Goal: Task Accomplishment & Management: Manage account settings

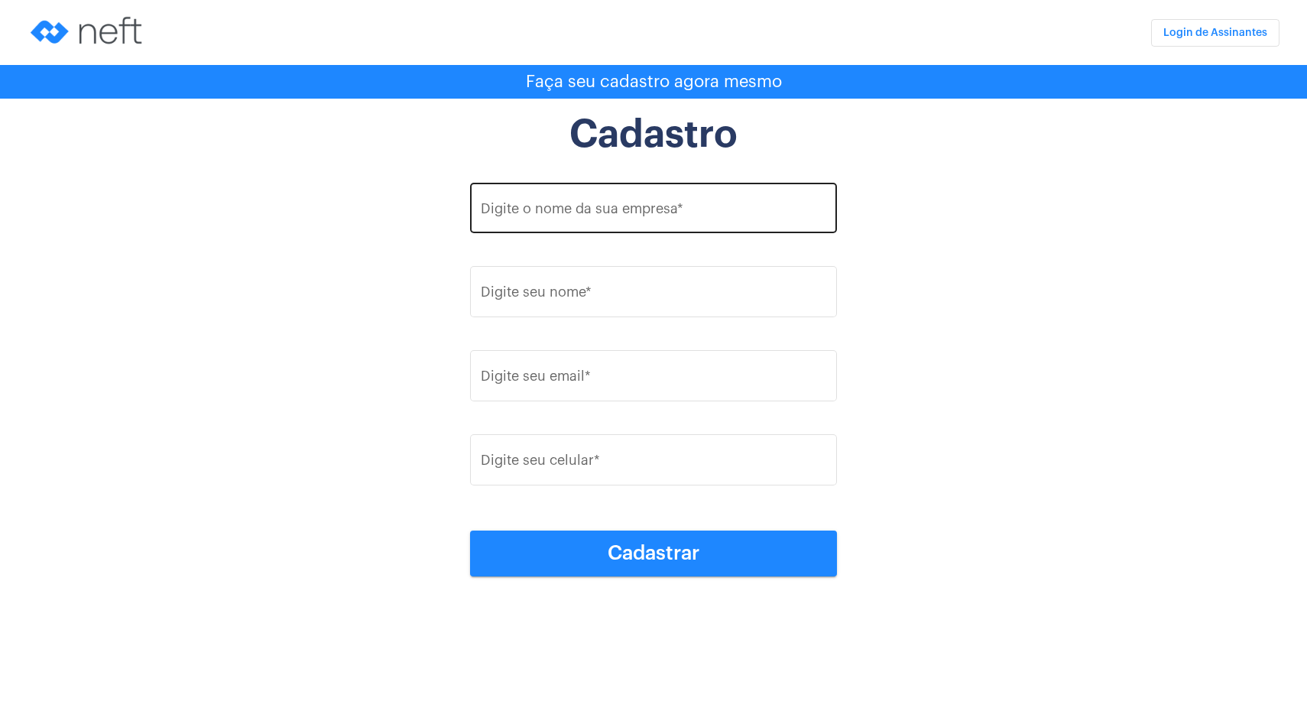
click at [586, 212] on input "Digite o nome da sua empresa *" at bounding box center [654, 211] width 346 height 15
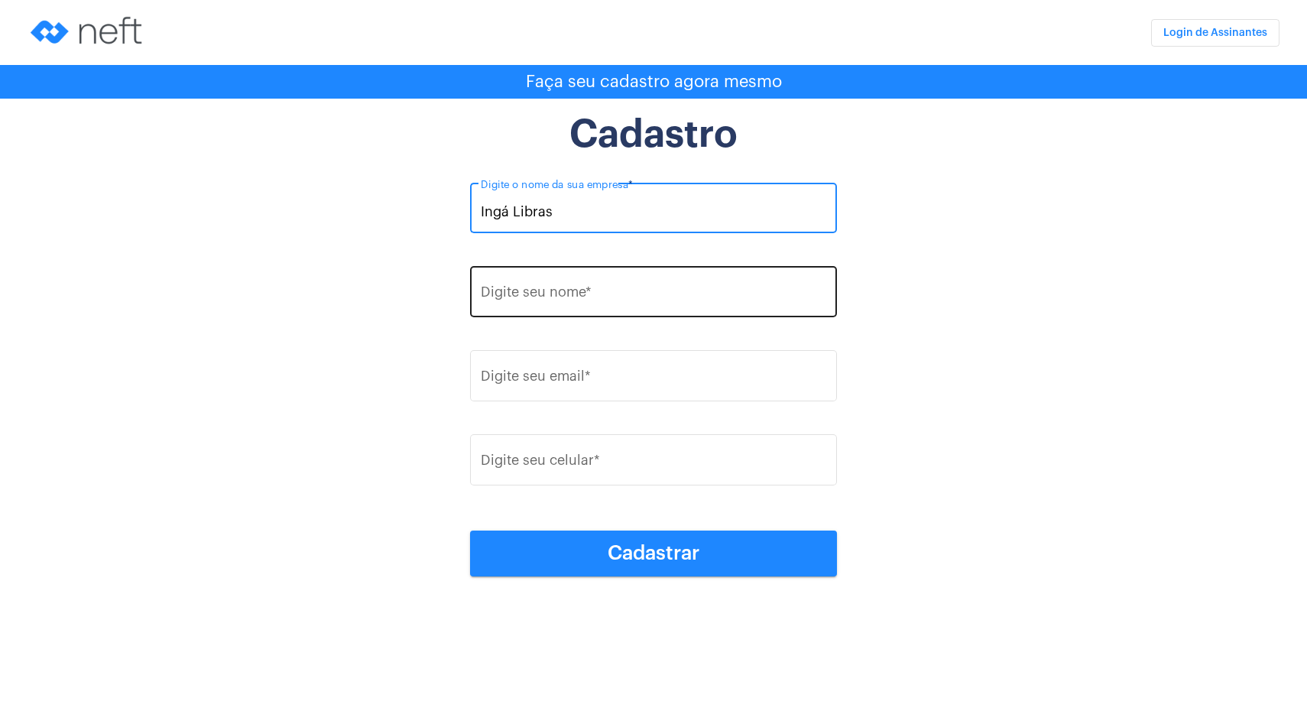
type input "Ingá Libras"
click at [608, 303] on div "Digite seu nome *" at bounding box center [654, 290] width 346 height 54
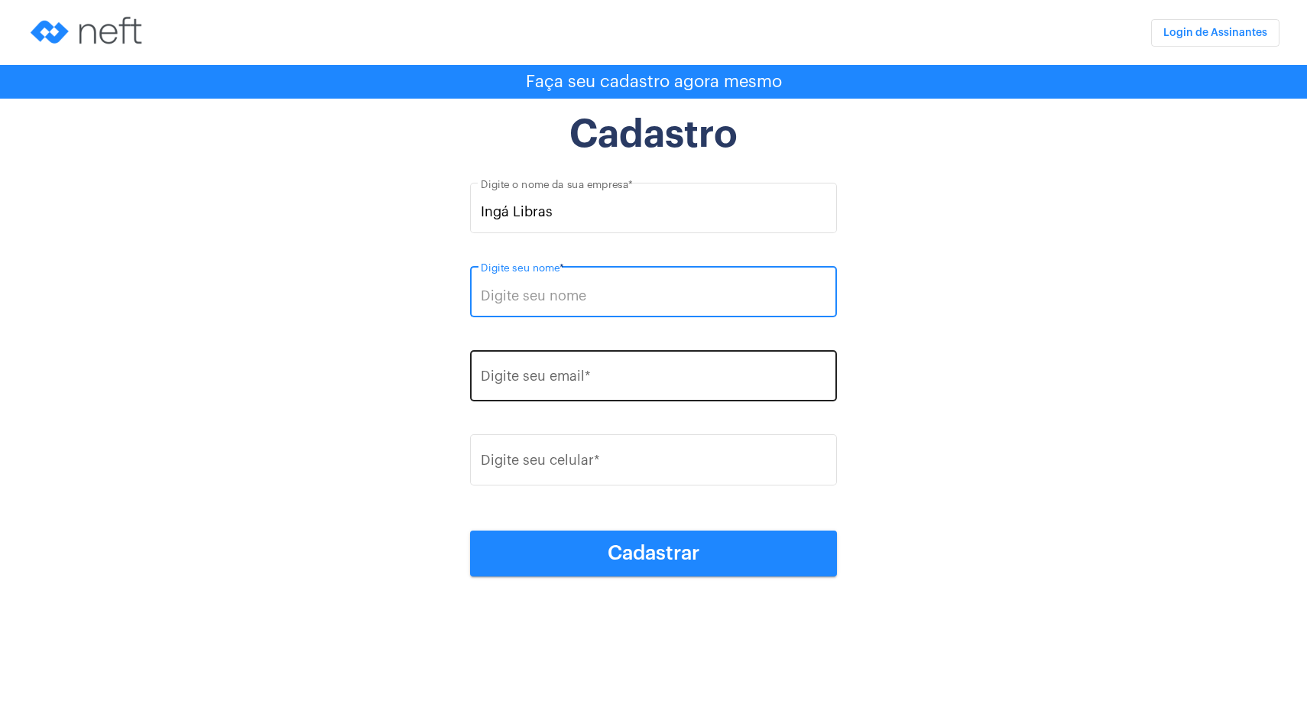
click at [592, 384] on input "Digite seu email *" at bounding box center [654, 379] width 346 height 15
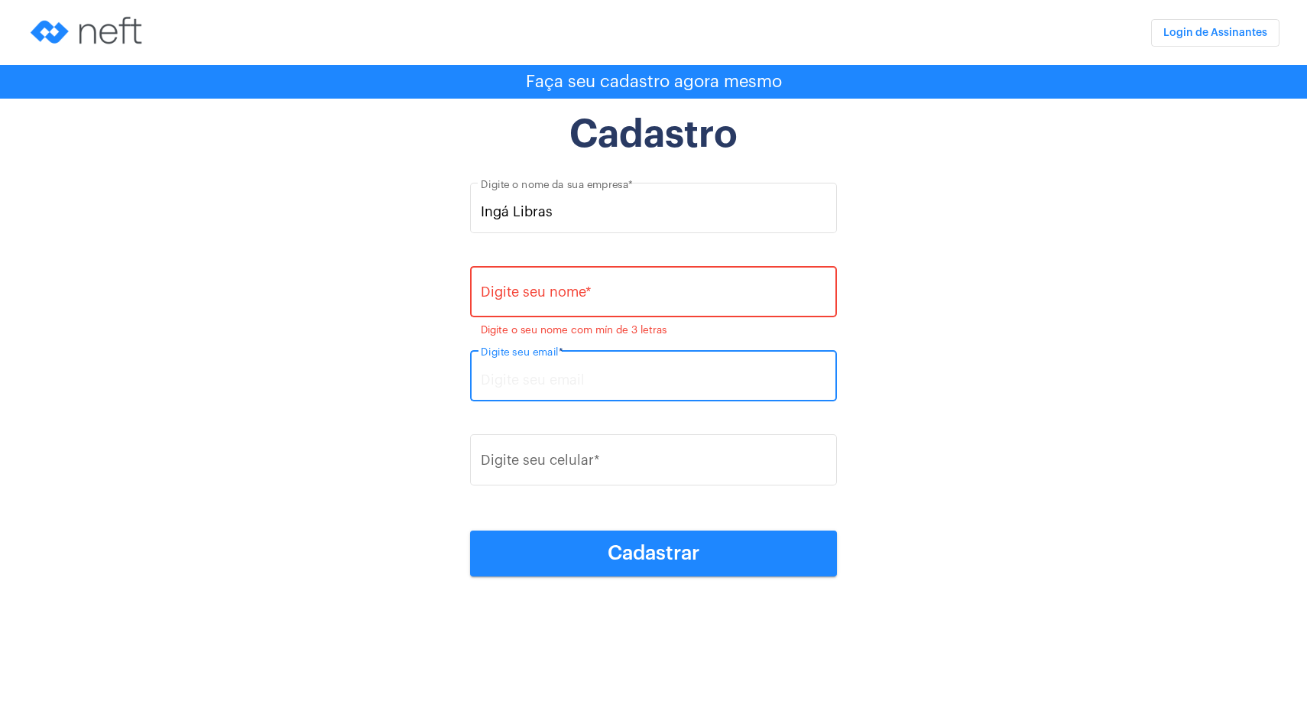
paste input "ingalibras@gmail.com"
type input "ingalibras@gmail.com"
click at [595, 304] on div "Digite seu nome *" at bounding box center [654, 290] width 346 height 54
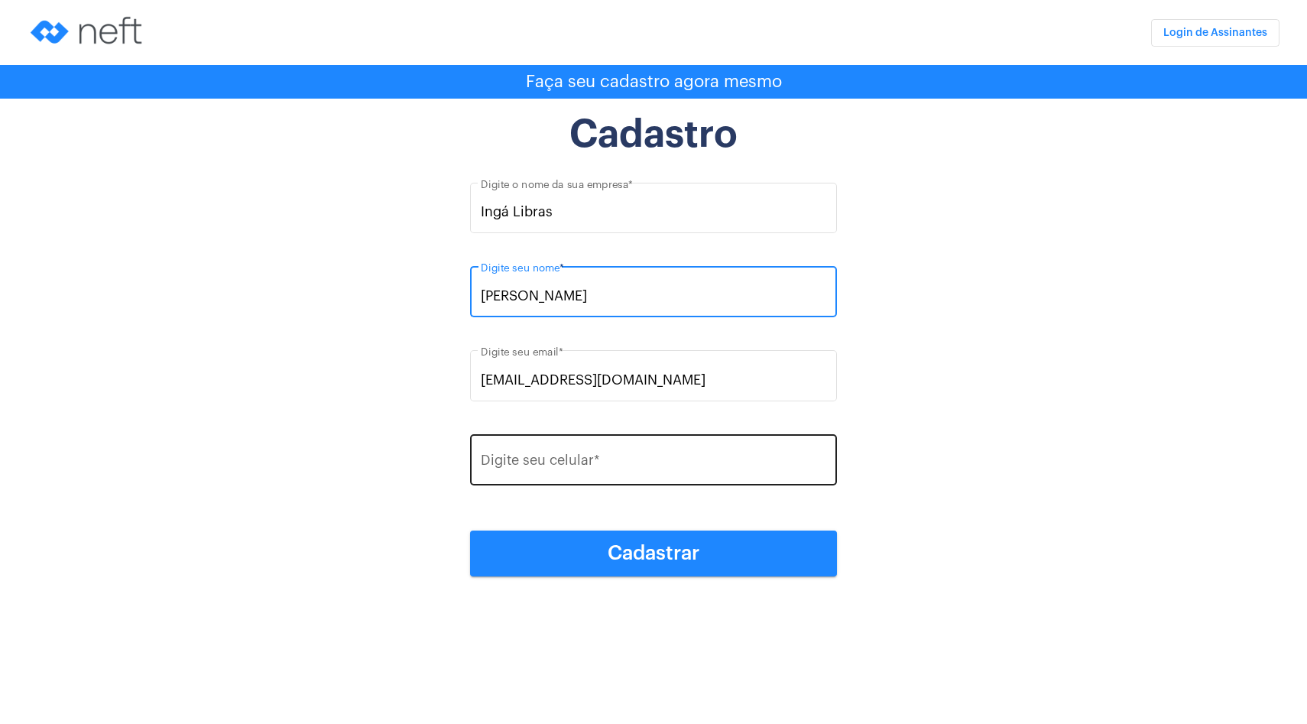
type input "Oséias Pereira"
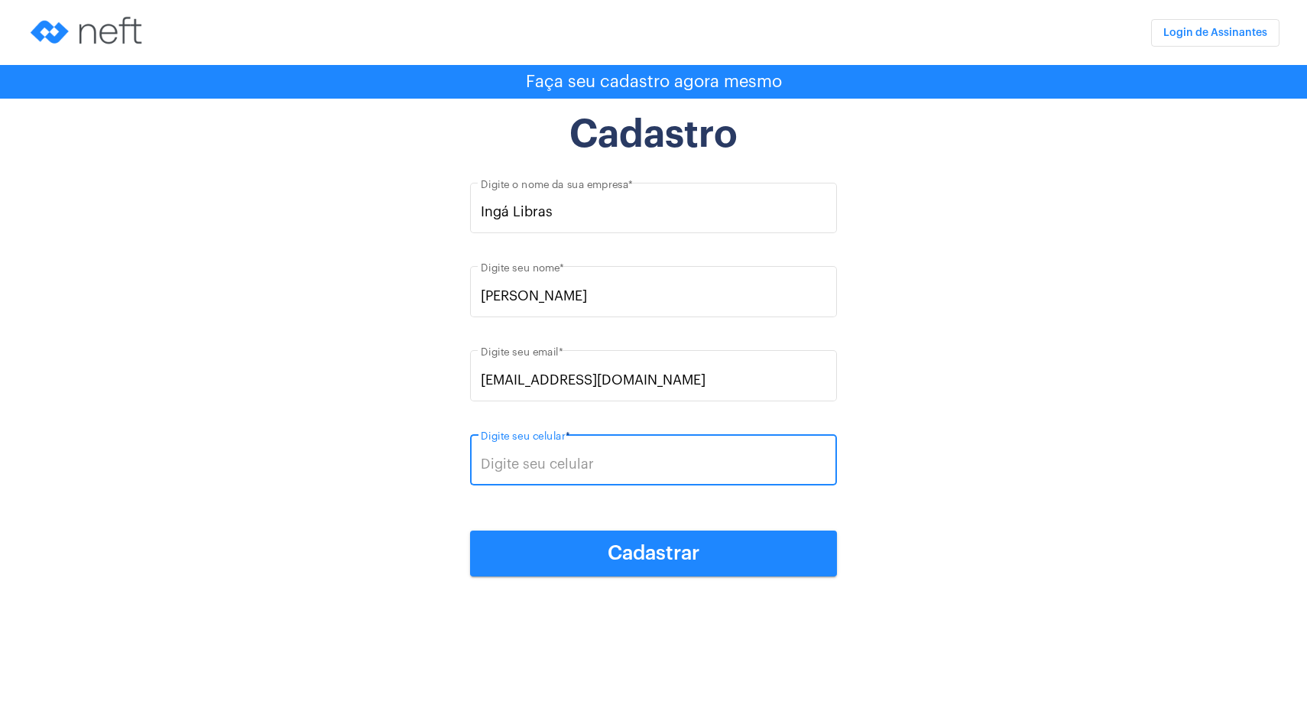
click at [590, 463] on input "Digite seu celular *" at bounding box center [654, 463] width 346 height 15
type input "(44) 99850-0479"
click at [678, 558] on span "Cadastrar" at bounding box center [654, 553] width 92 height 20
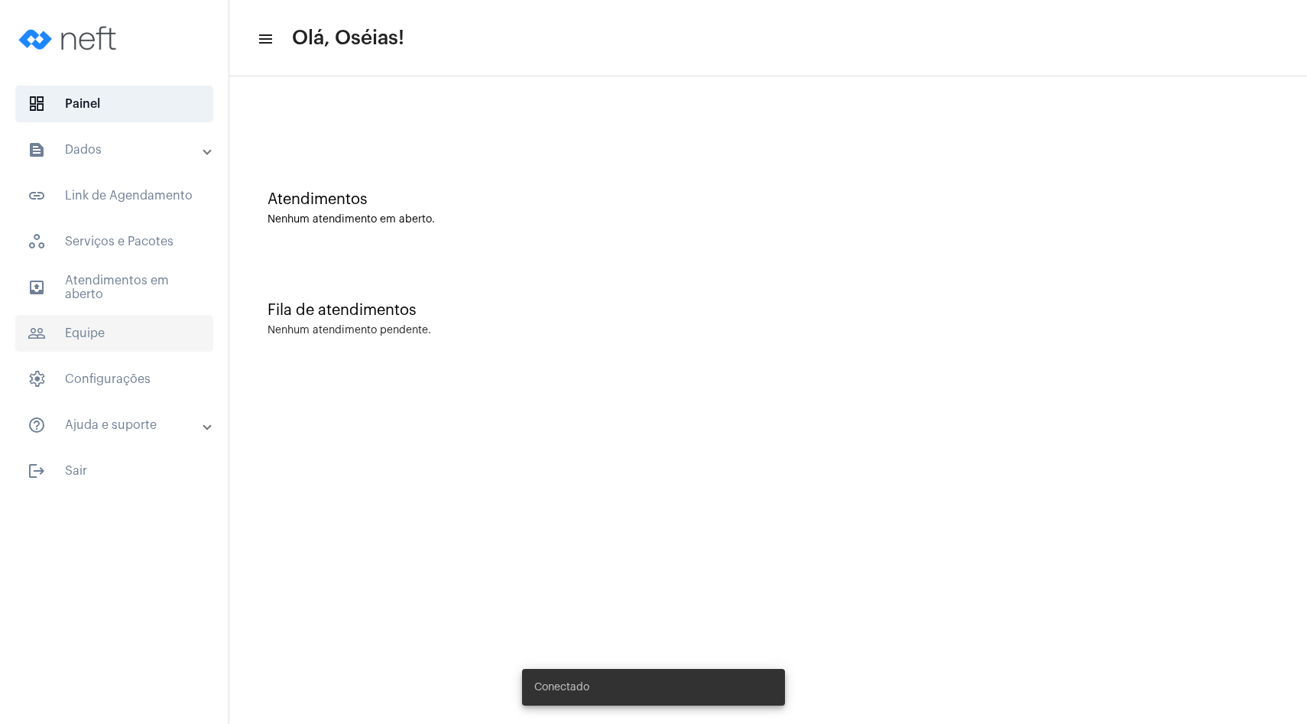
click at [128, 349] on span "people_outline Equipe" at bounding box center [114, 333] width 198 height 37
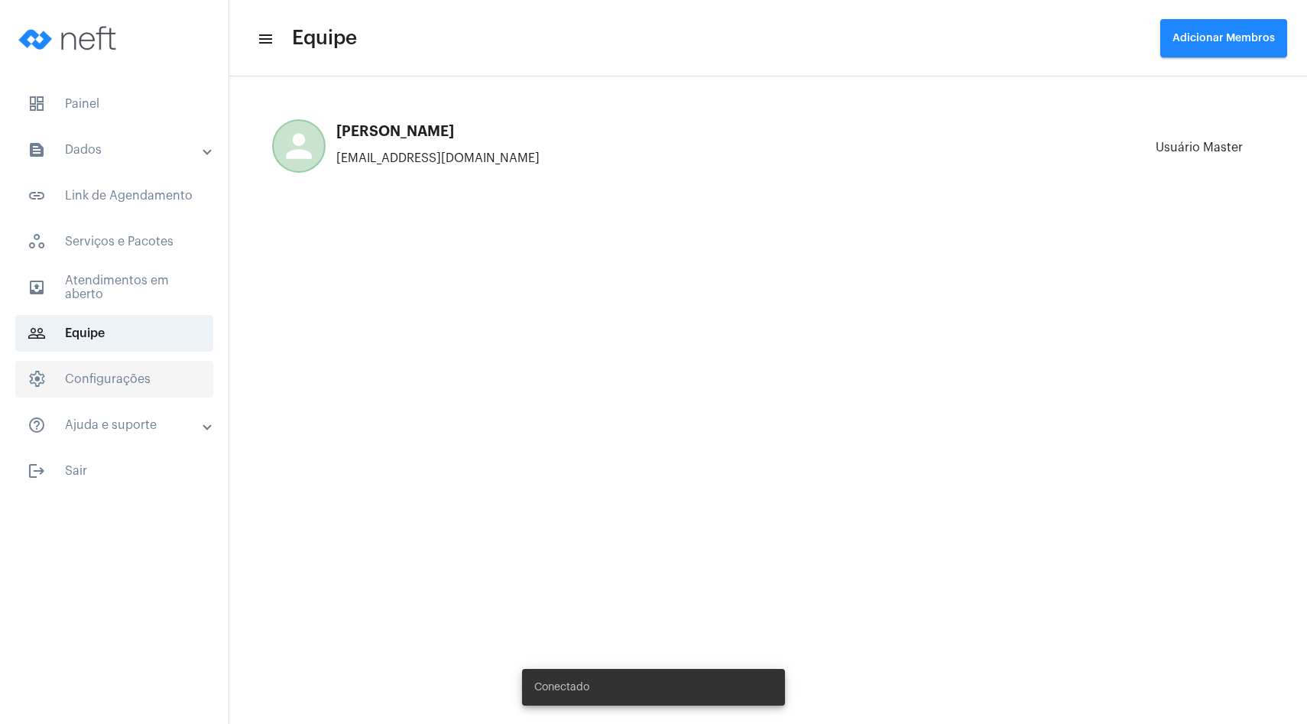
click at [125, 374] on span "settings Configurações" at bounding box center [114, 379] width 198 height 37
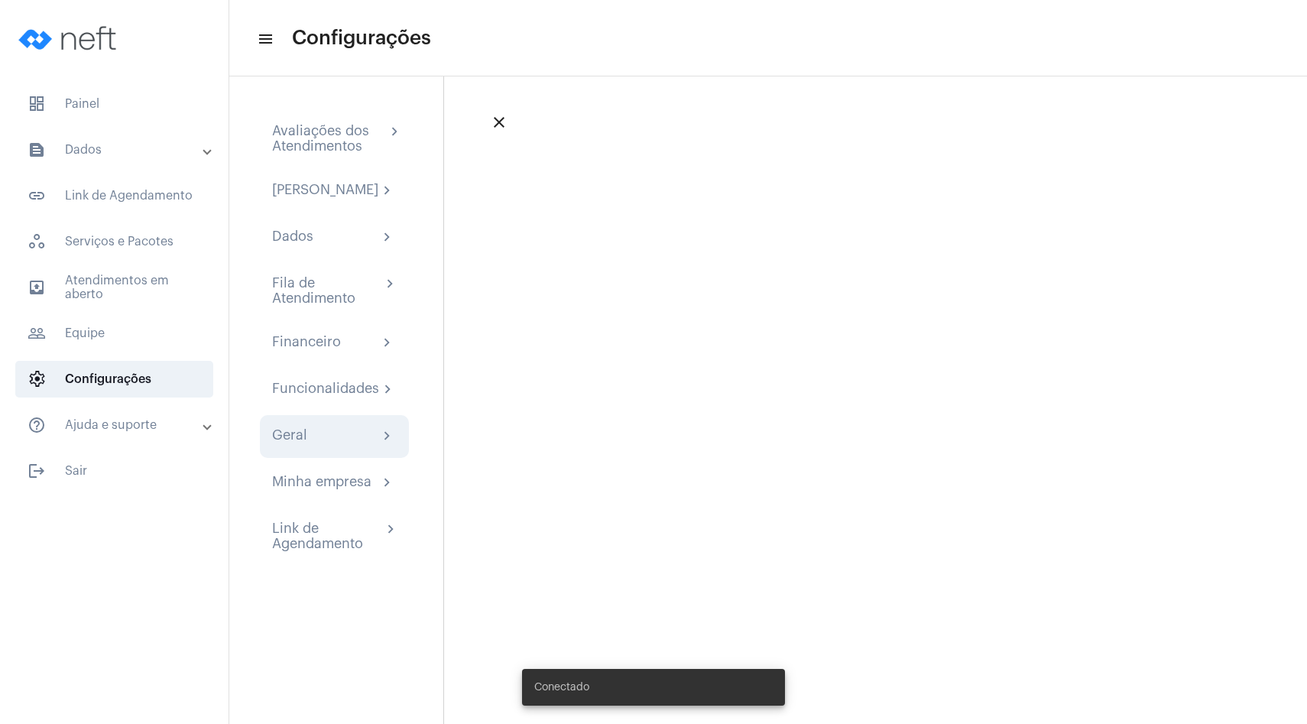
click at [321, 442] on div "Geral chevron_right" at bounding box center [334, 436] width 125 height 18
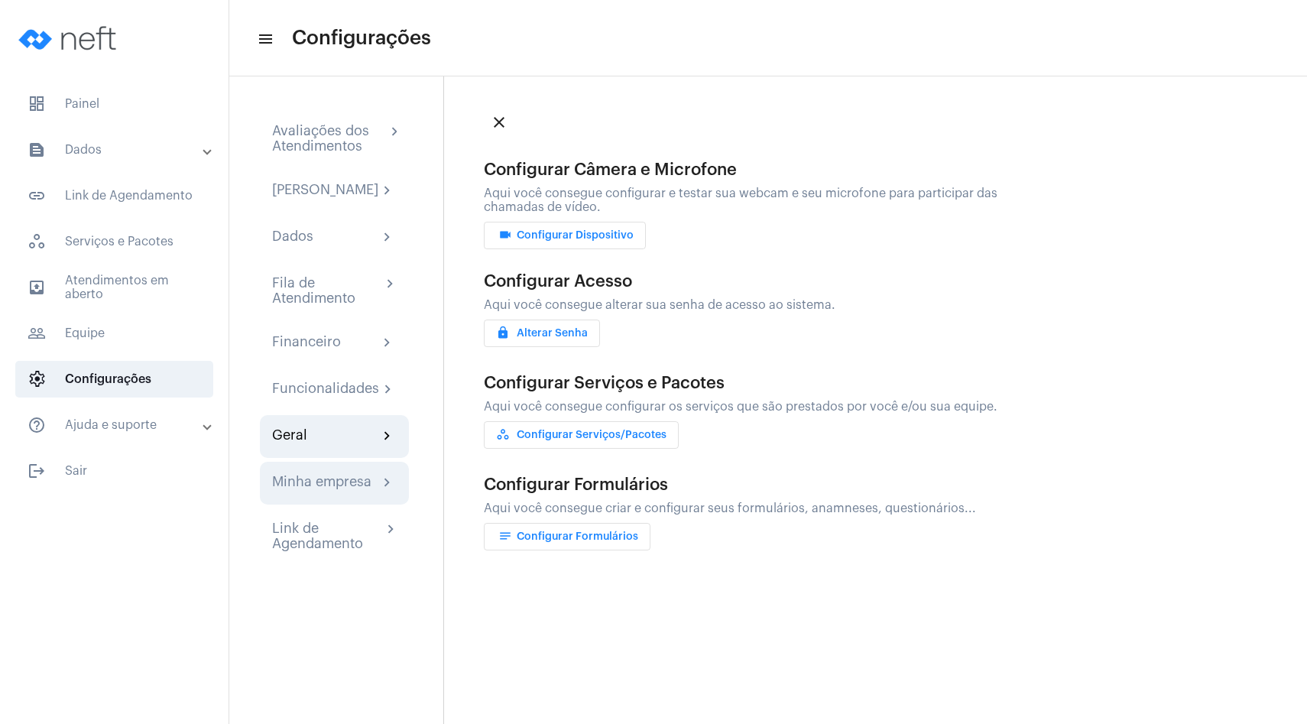
click at [335, 486] on div "Minha empresa" at bounding box center [321, 483] width 99 height 18
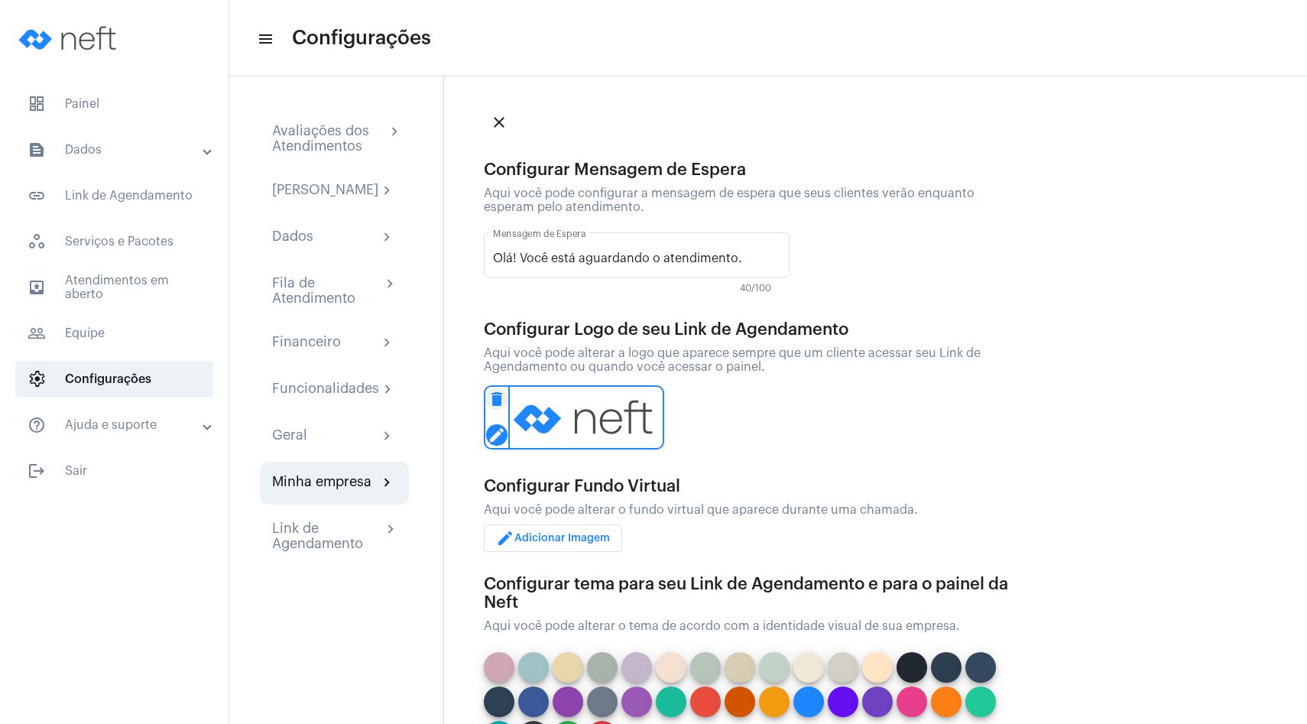
click at [499, 434] on mat-icon "edit" at bounding box center [496, 434] width 21 height 21
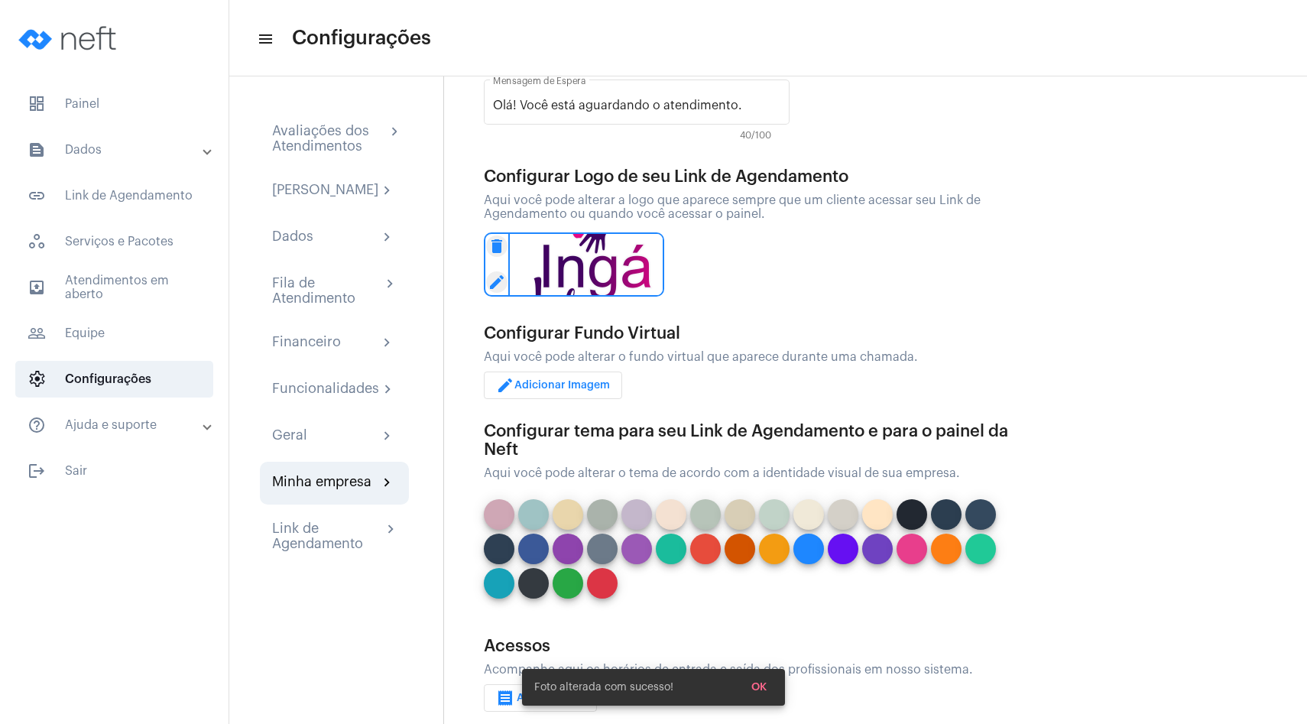
scroll to position [151, 0]
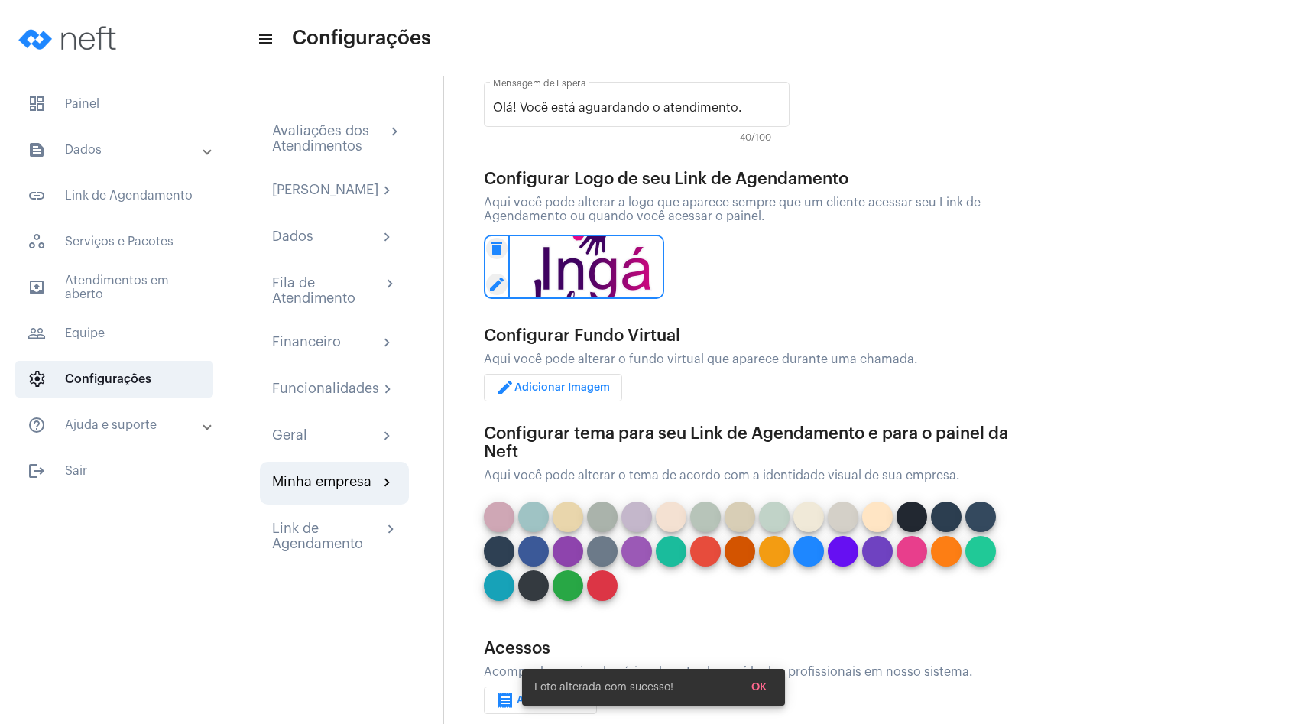
click at [570, 550] on button at bounding box center [568, 551] width 31 height 31
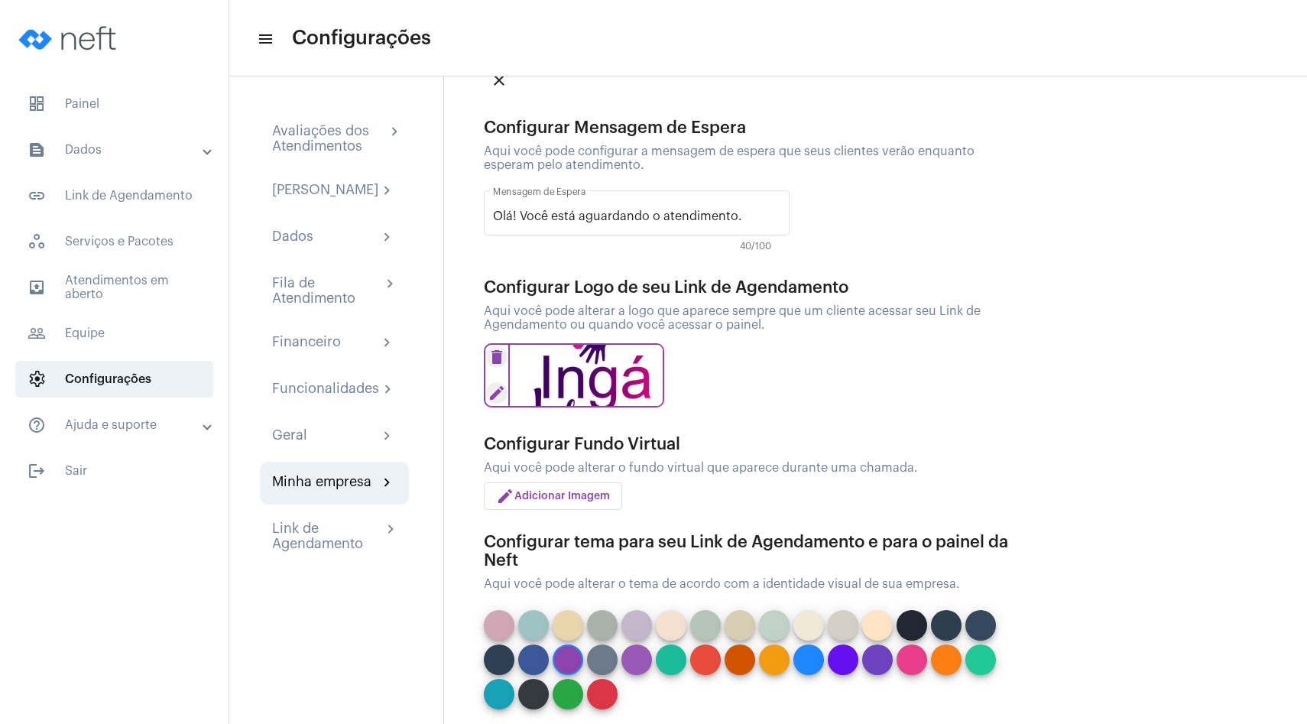
scroll to position [0, 0]
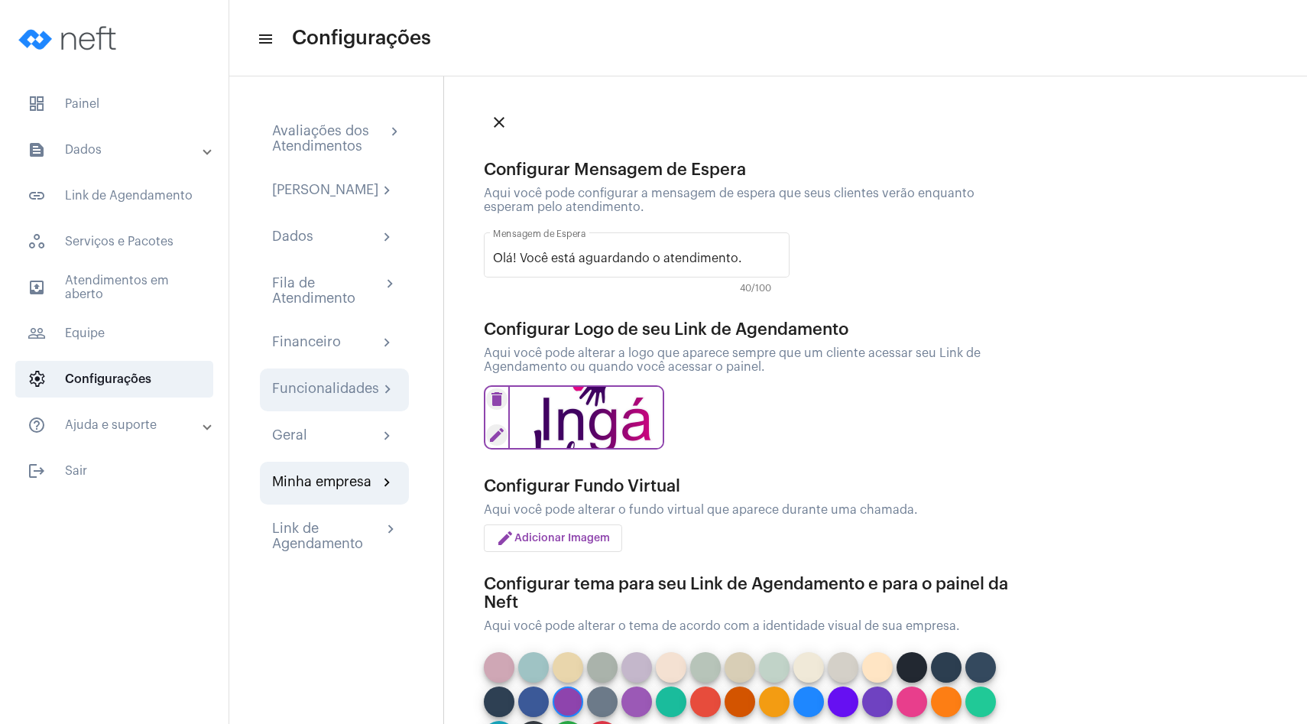
click at [341, 397] on div "Funcionalidades" at bounding box center [325, 390] width 107 height 18
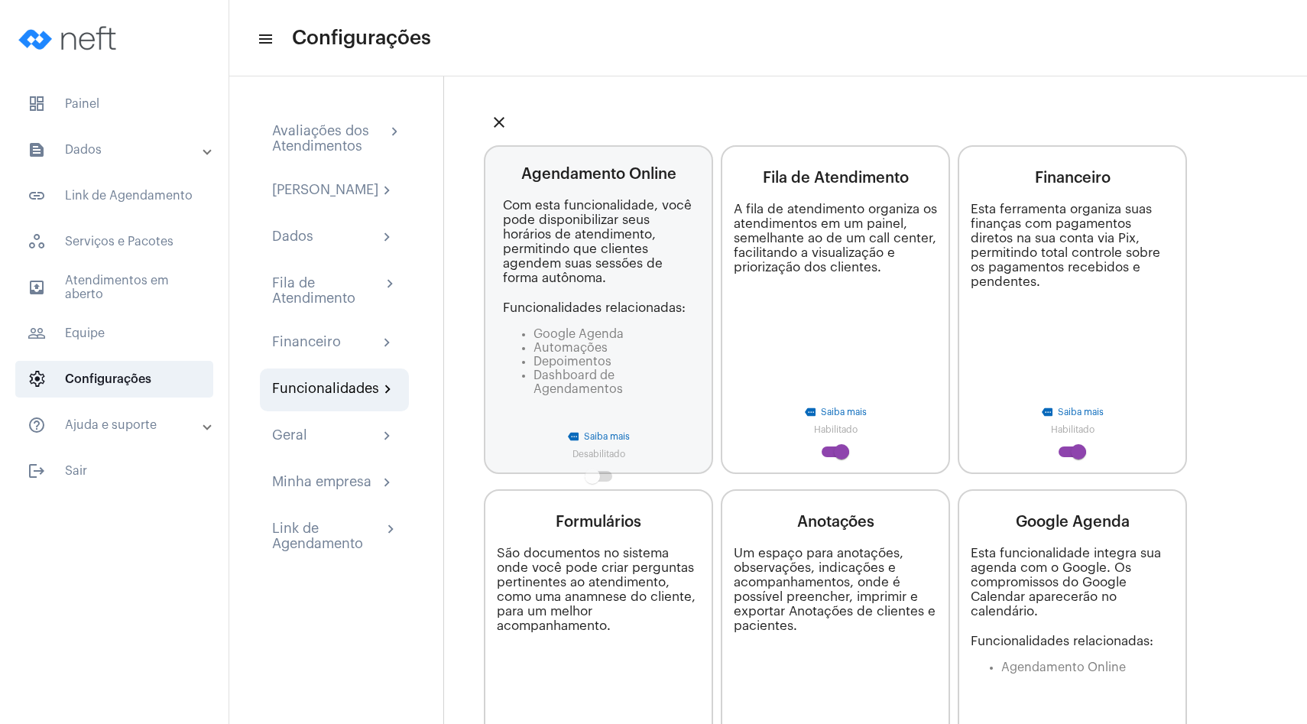
click at [1077, 446] on span at bounding box center [1078, 451] width 15 height 15
click at [1066, 457] on input "checkbox" at bounding box center [1065, 457] width 1 height 1
checkbox input "false"
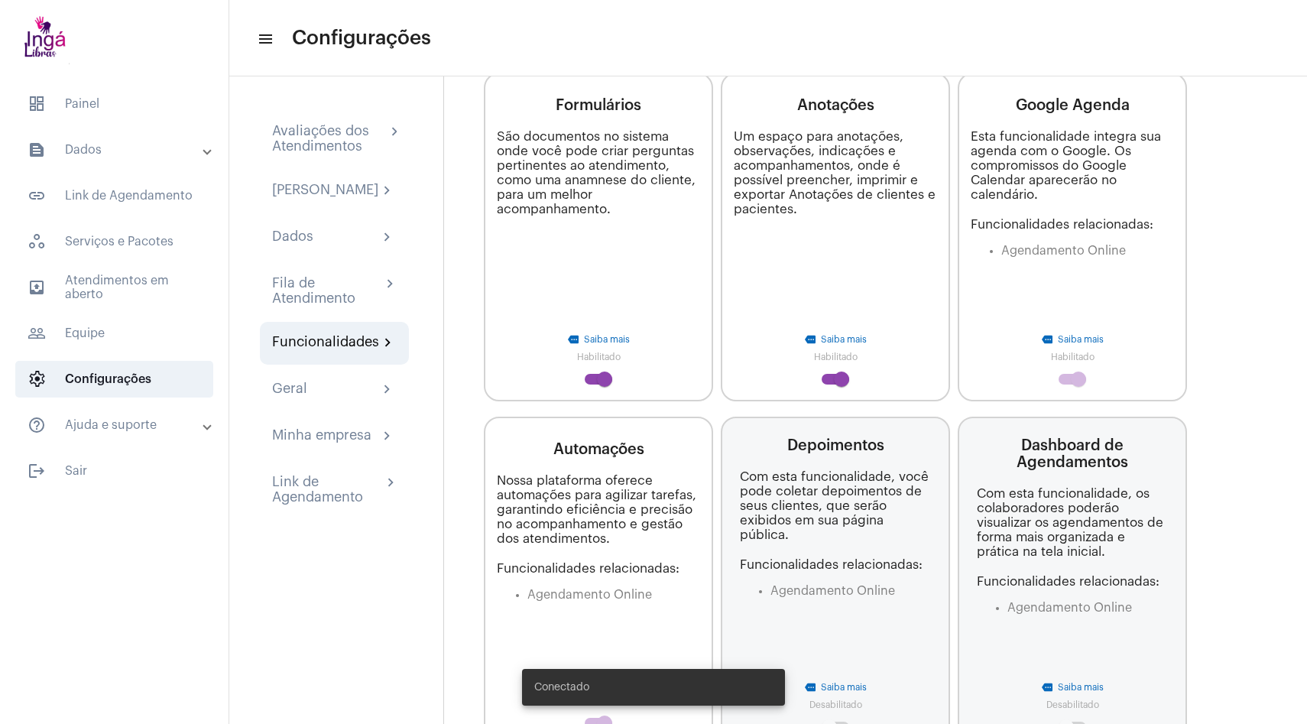
scroll to position [437, 0]
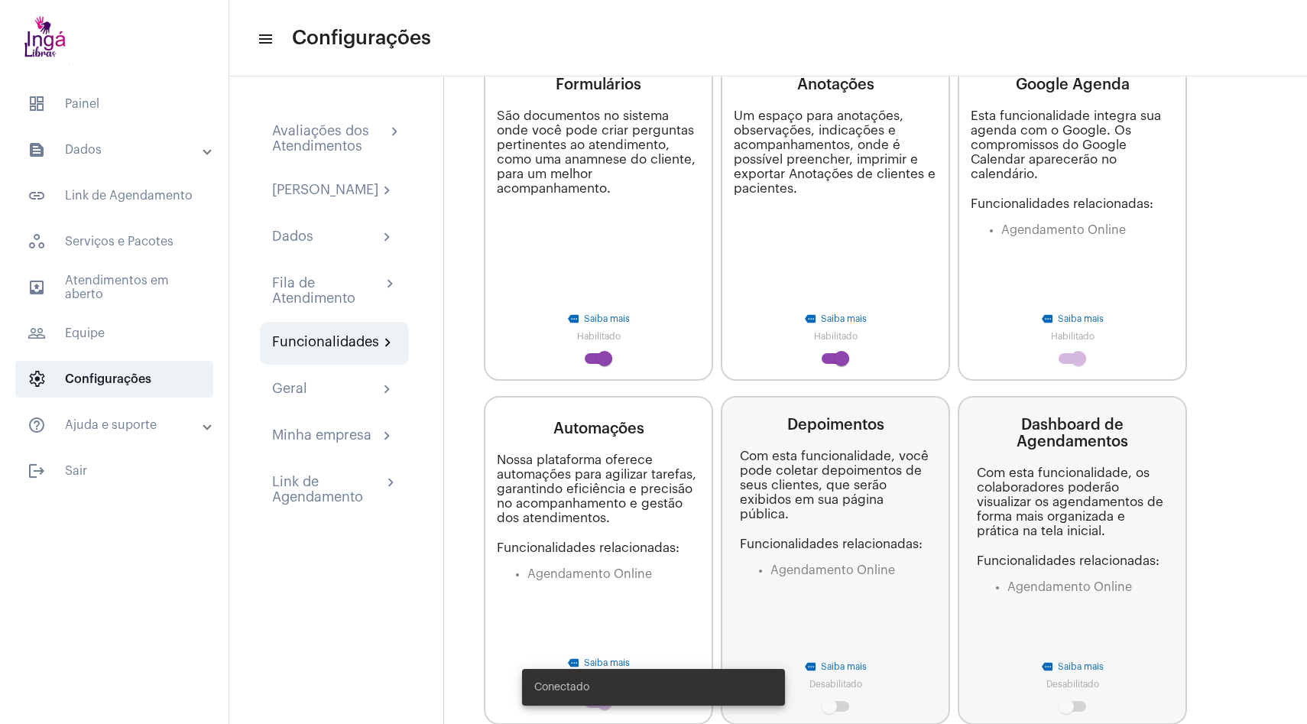
click at [604, 358] on span at bounding box center [604, 358] width 15 height 15
click at [592, 364] on input "checkbox" at bounding box center [591, 364] width 1 height 1
checkbox input "false"
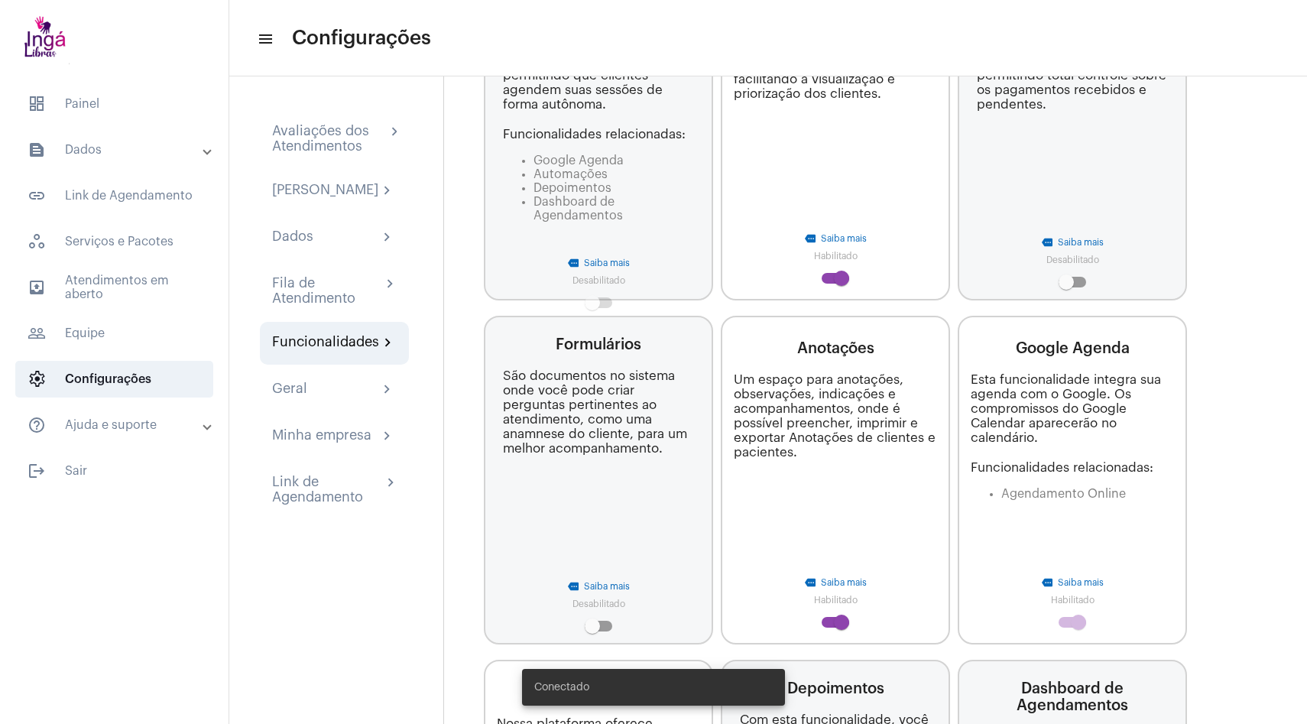
scroll to position [204, 0]
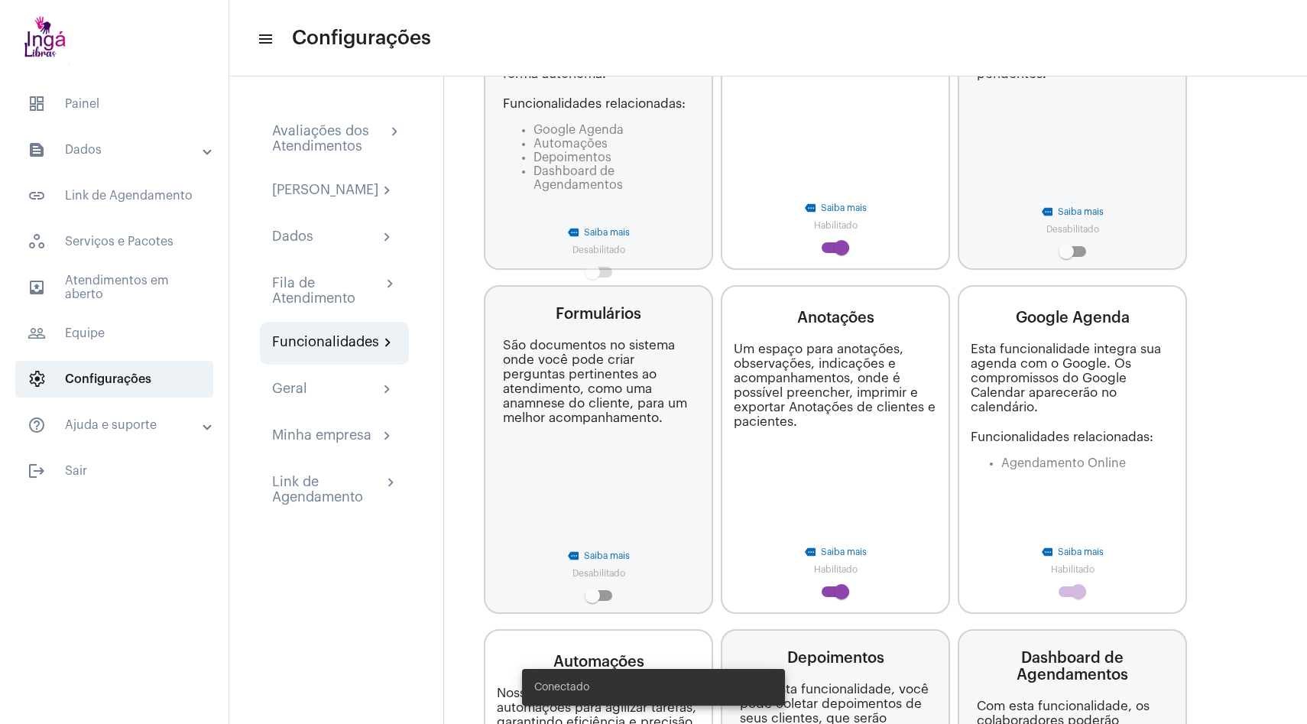
click at [834, 585] on span at bounding box center [841, 591] width 15 height 15
click at [829, 597] on input "checkbox" at bounding box center [828, 597] width 1 height 1
checkbox input "false"
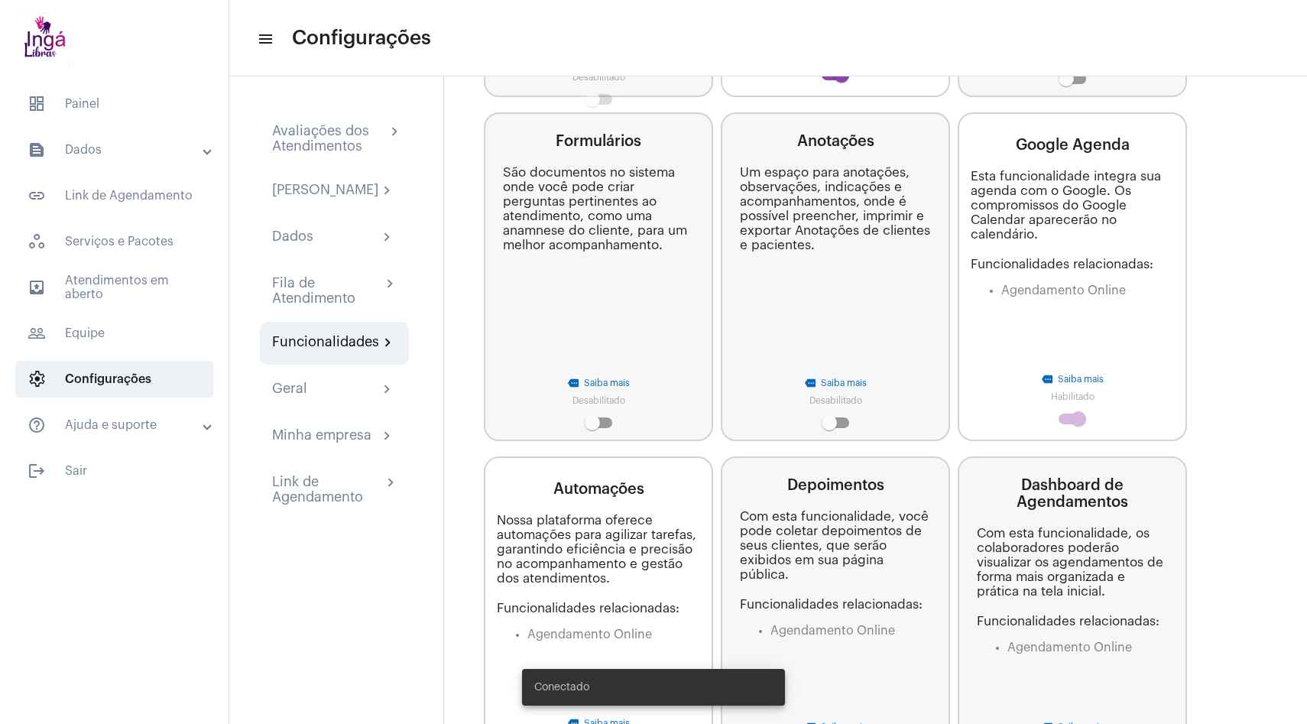
scroll to position [468, 0]
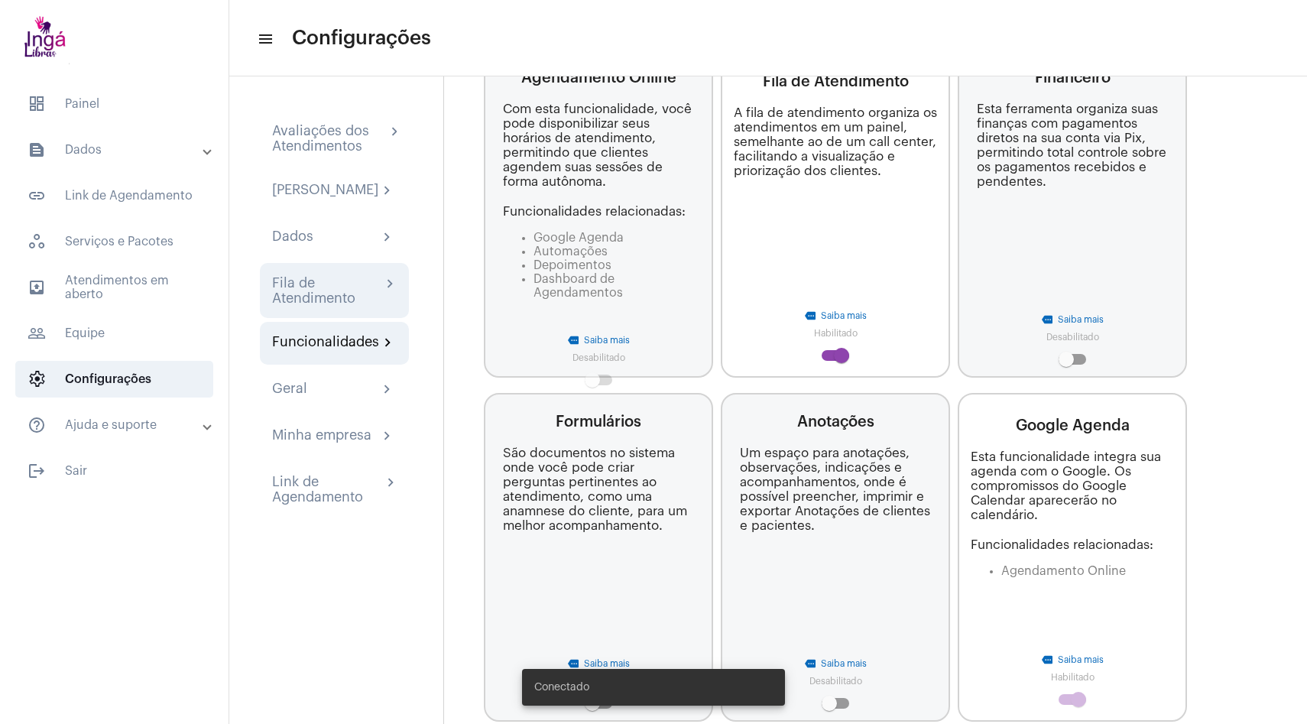
click at [345, 303] on div "Fila de Atendimento" at bounding box center [326, 290] width 109 height 31
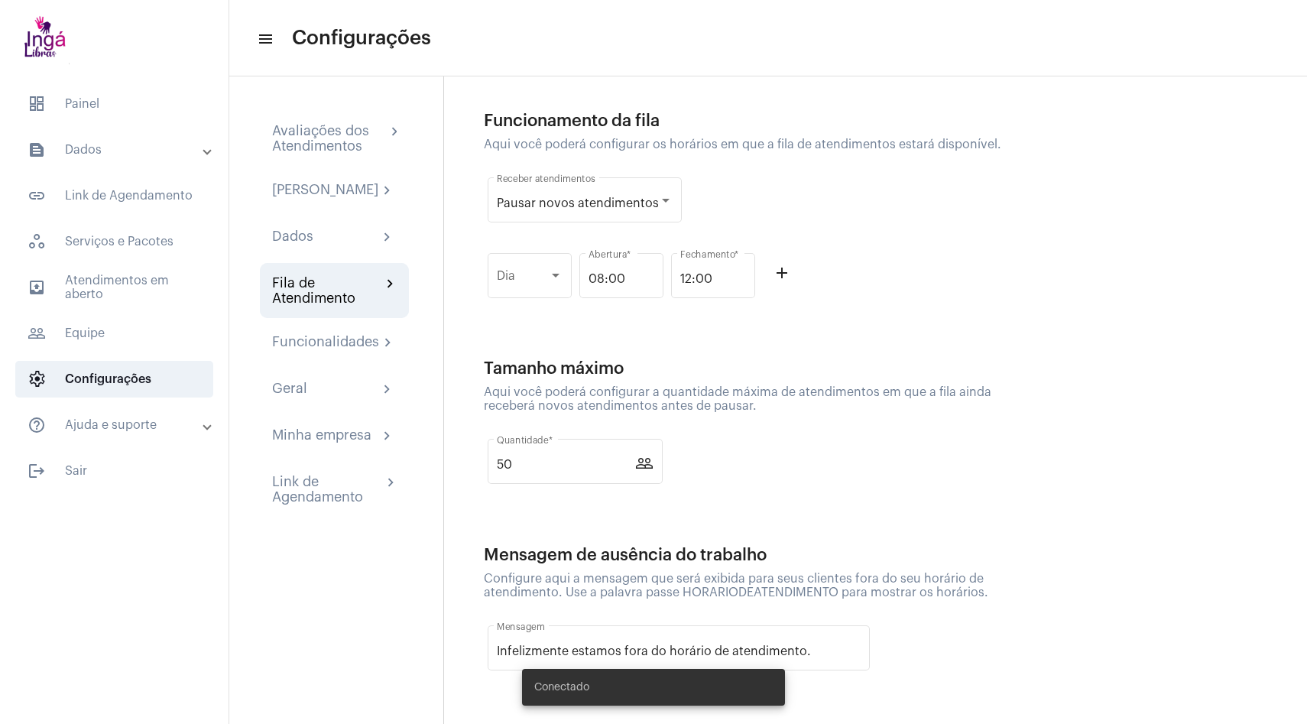
scroll to position [63, 0]
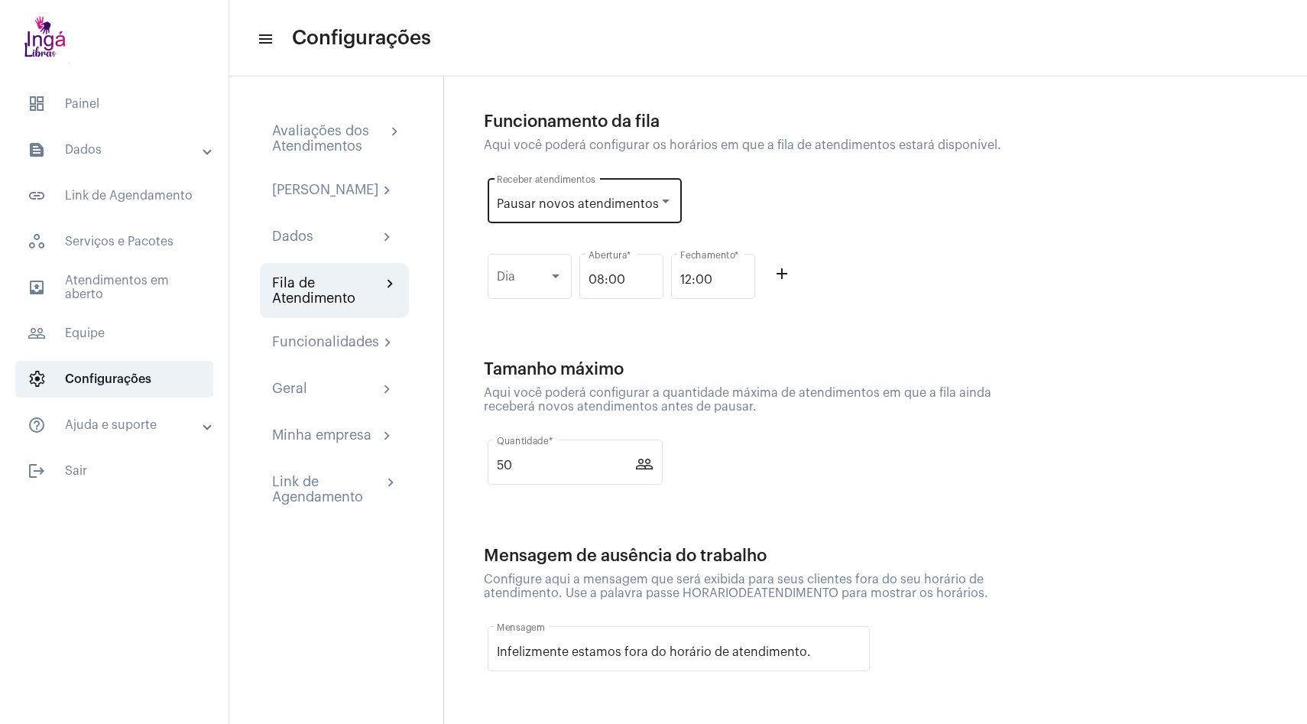
click at [604, 199] on span "Pausar novos atendimentos" at bounding box center [578, 204] width 162 height 12
click at [571, 166] on span "Receber novos atendimentos" at bounding box center [594, 167] width 195 height 37
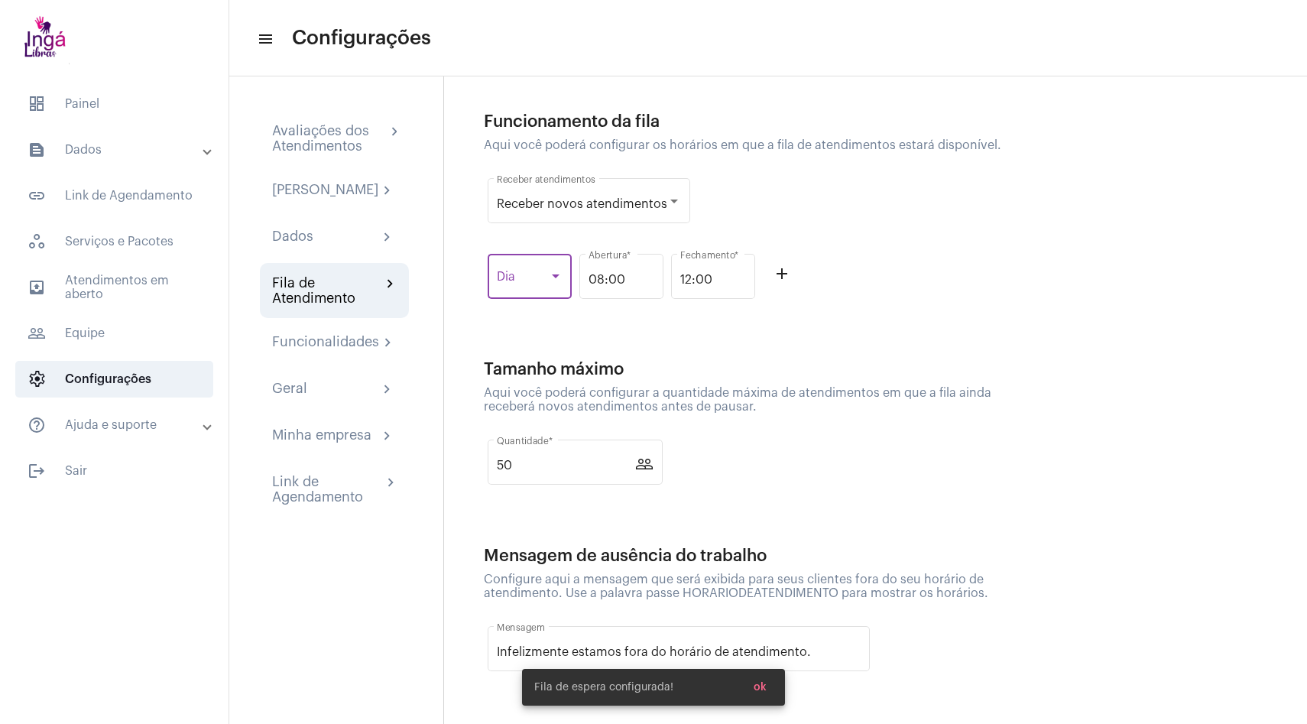
click at [541, 280] on span at bounding box center [523, 280] width 52 height 14
click at [521, 310] on span "Seg" at bounding box center [530, 316] width 66 height 37
click at [782, 268] on mat-icon "add_outline" at bounding box center [782, 273] width 18 height 18
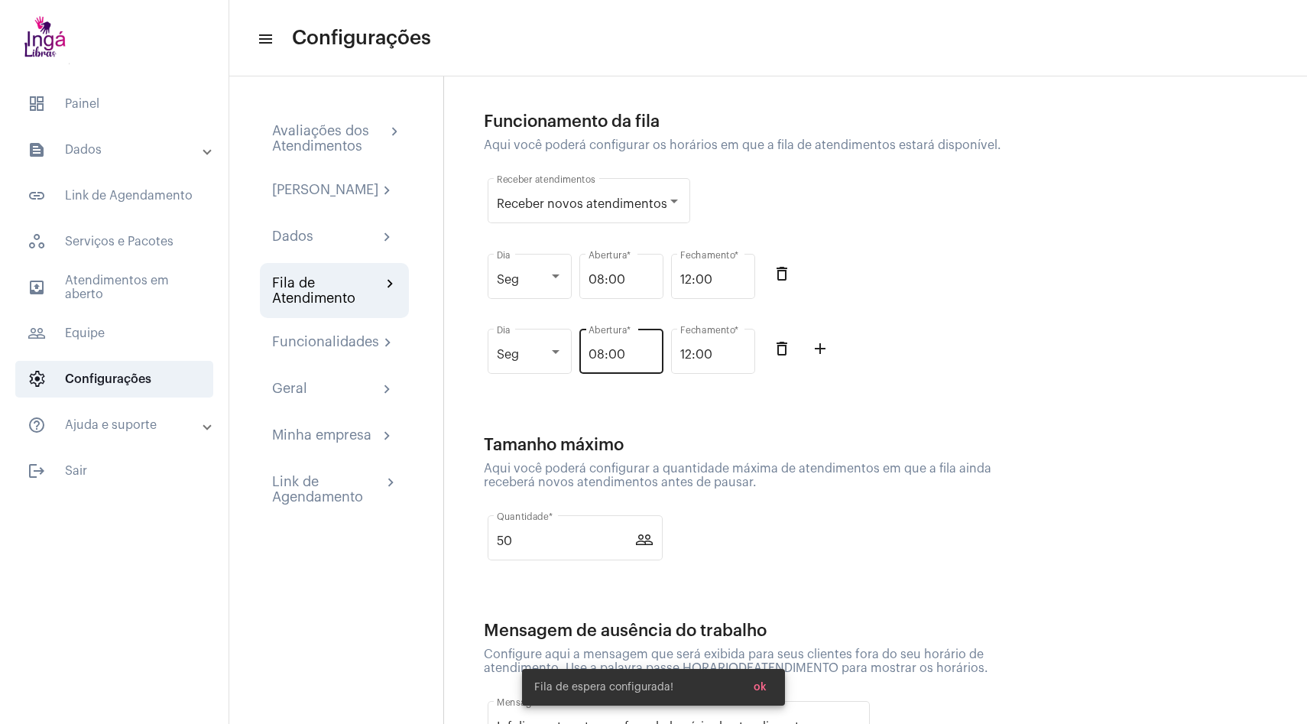
click at [624, 349] on input "08:00" at bounding box center [621, 355] width 66 height 14
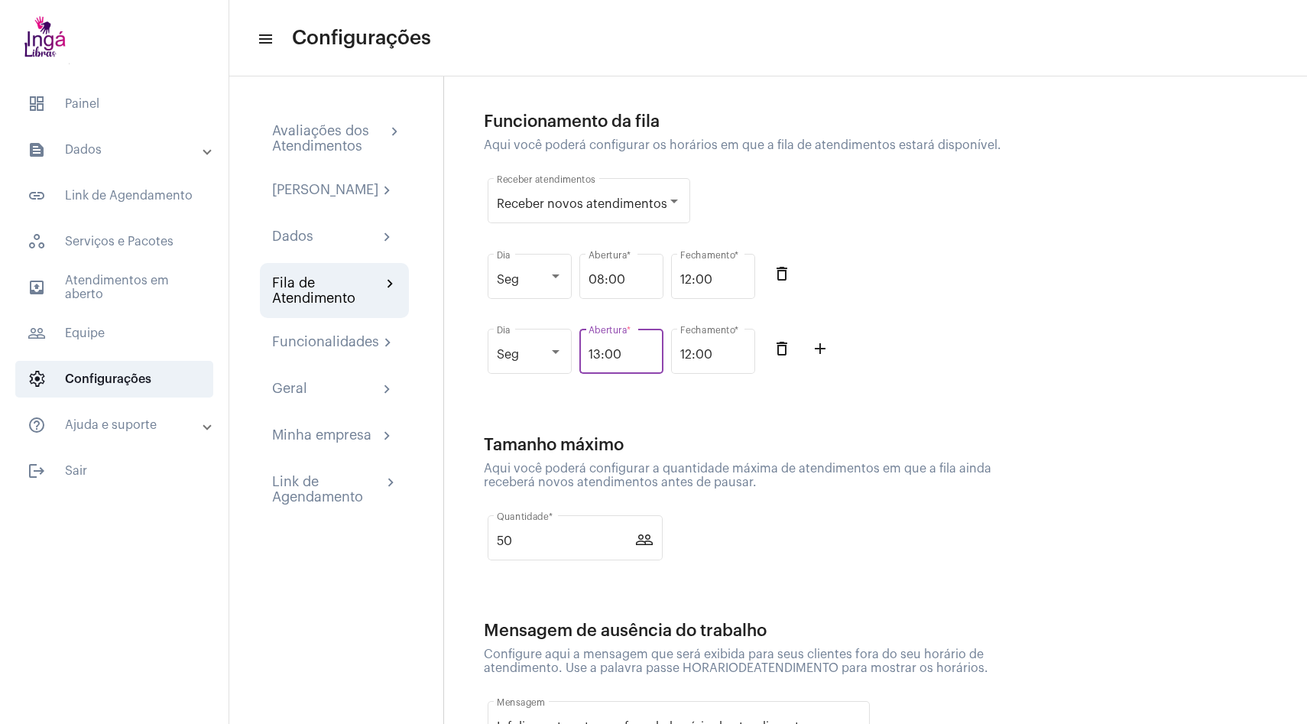
type input "13:00"
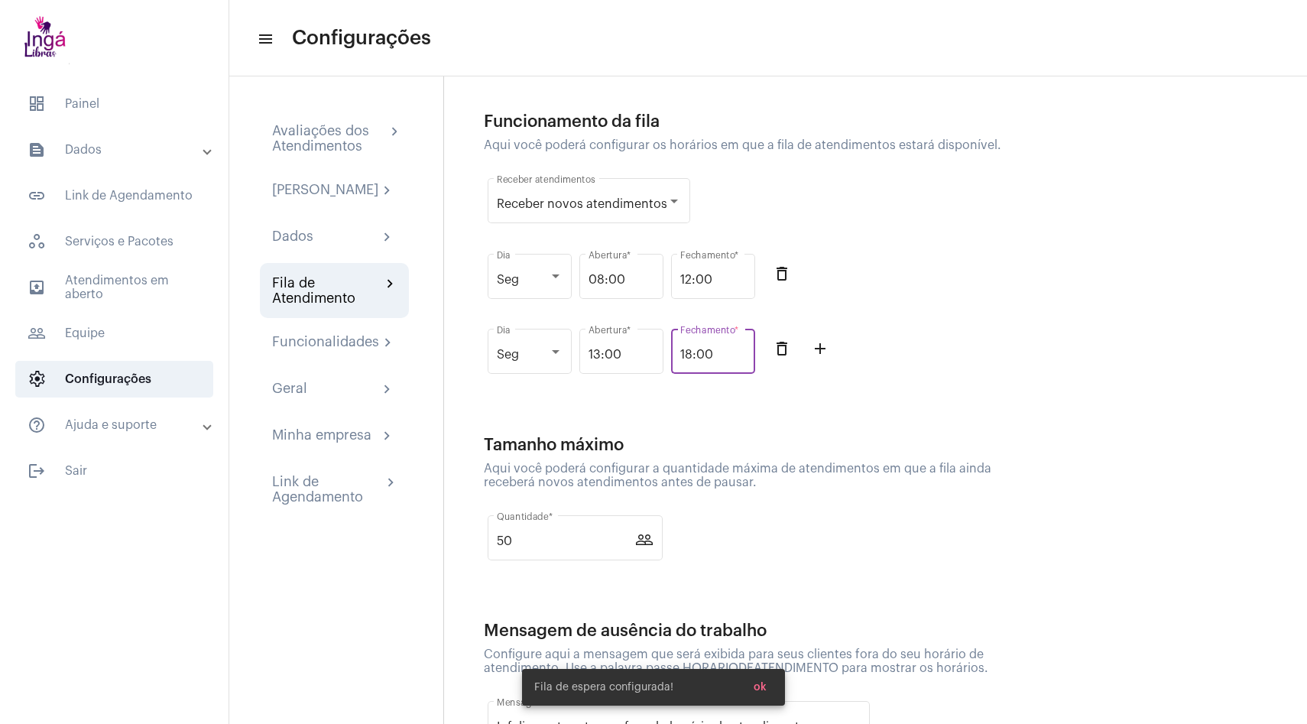
type input "18:00"
click at [1011, 306] on div "Seg Dia 08:00 Abertura * 12:00 Fechamento * delete_outline" at bounding box center [751, 285] width 535 height 76
click at [834, 354] on div "delete_outline add_outline" at bounding box center [797, 360] width 76 height 76
click at [820, 354] on mat-icon "add_outline" at bounding box center [820, 348] width 18 height 18
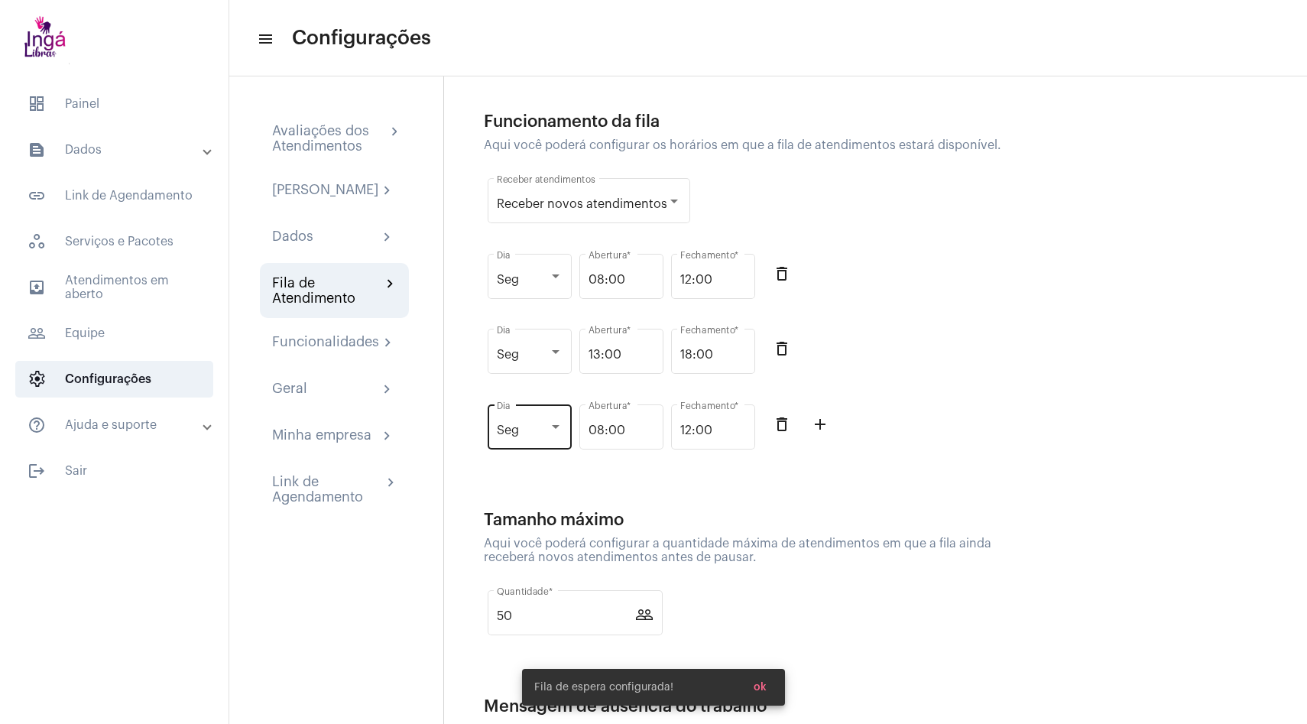
click at [507, 431] on span "Seg" at bounding box center [508, 430] width 22 height 12
click at [514, 466] on span "Ter" at bounding box center [530, 467] width 66 height 37
click at [722, 428] on input "12:00" at bounding box center [713, 430] width 66 height 14
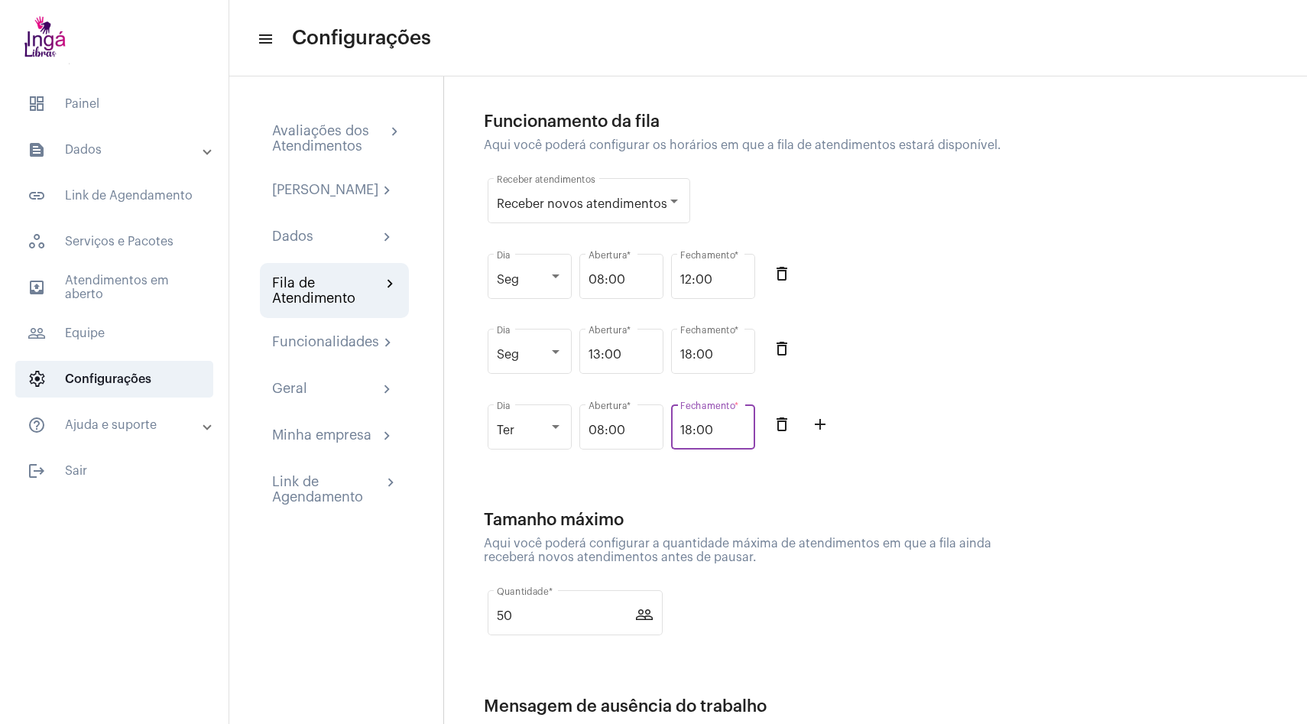
type input "18:00"
click at [960, 407] on div "Ter Dia 08:00 Abertura * 18:00 Fechamento * delete_outline add_outline" at bounding box center [751, 435] width 535 height 76
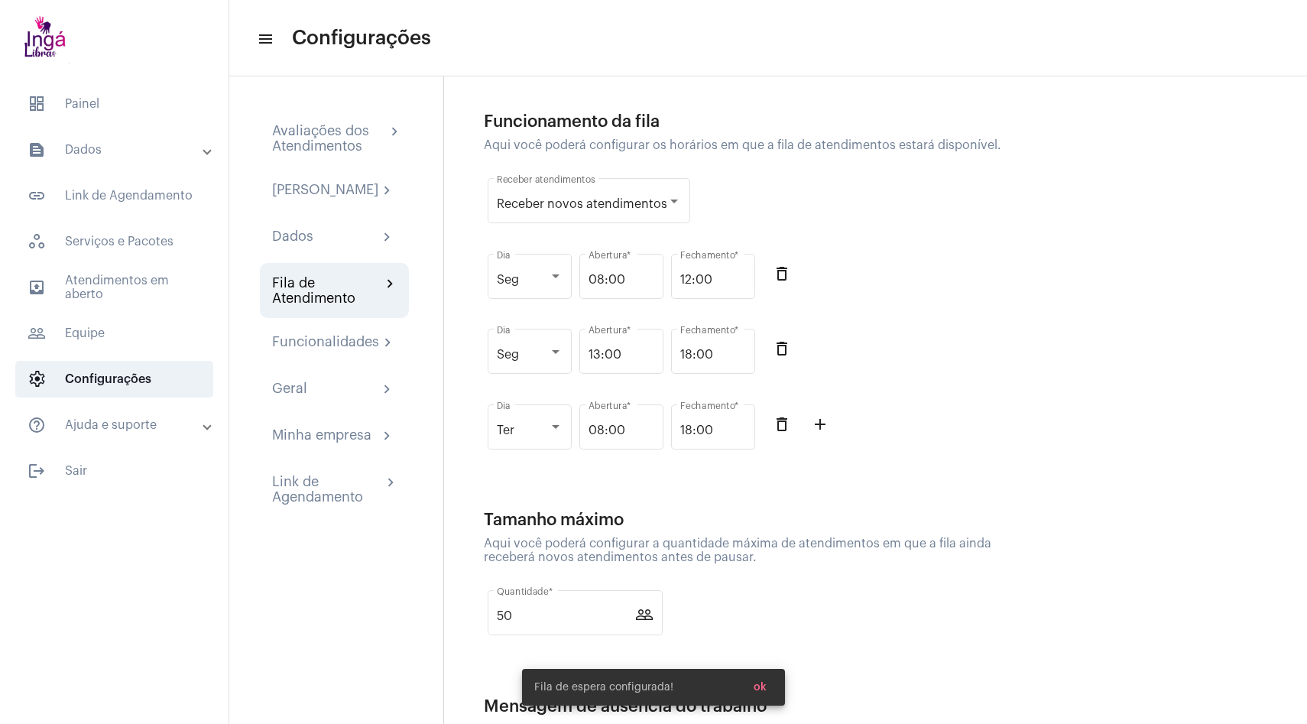
click at [818, 426] on mat-icon "add_outline" at bounding box center [820, 424] width 18 height 18
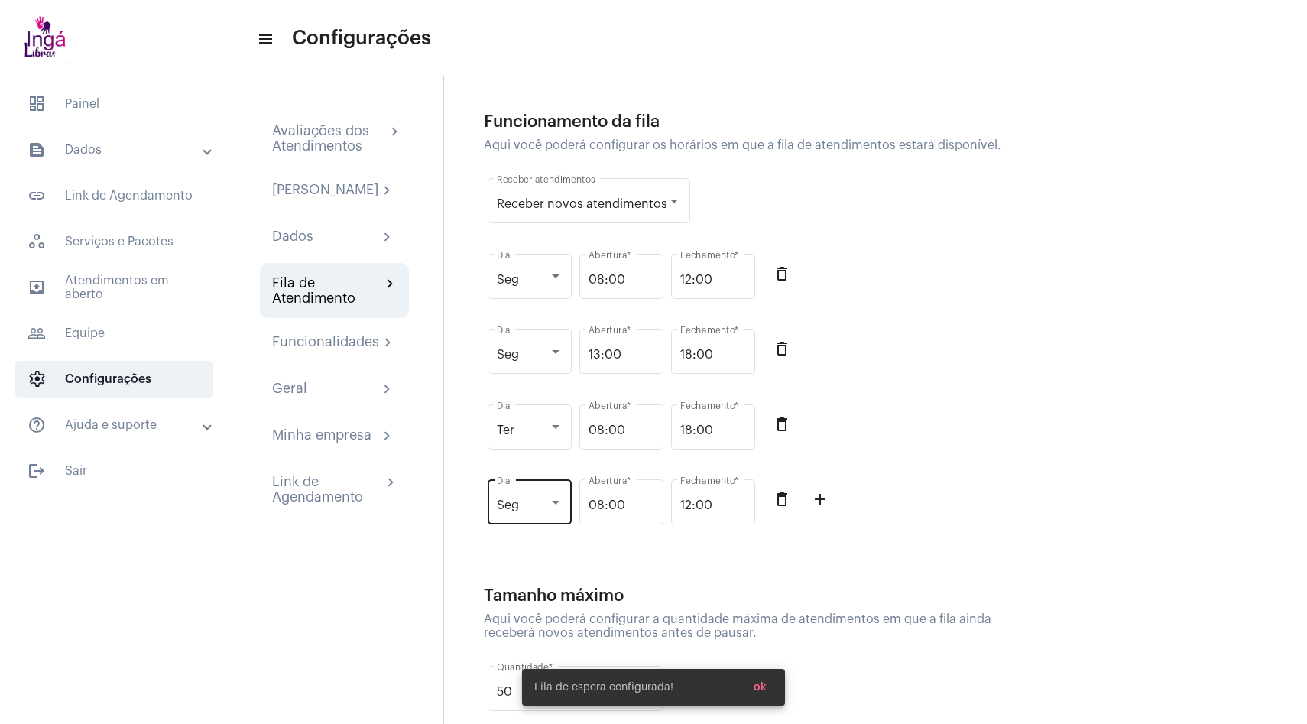
click at [533, 491] on div "Seg Dia" at bounding box center [530, 500] width 66 height 48
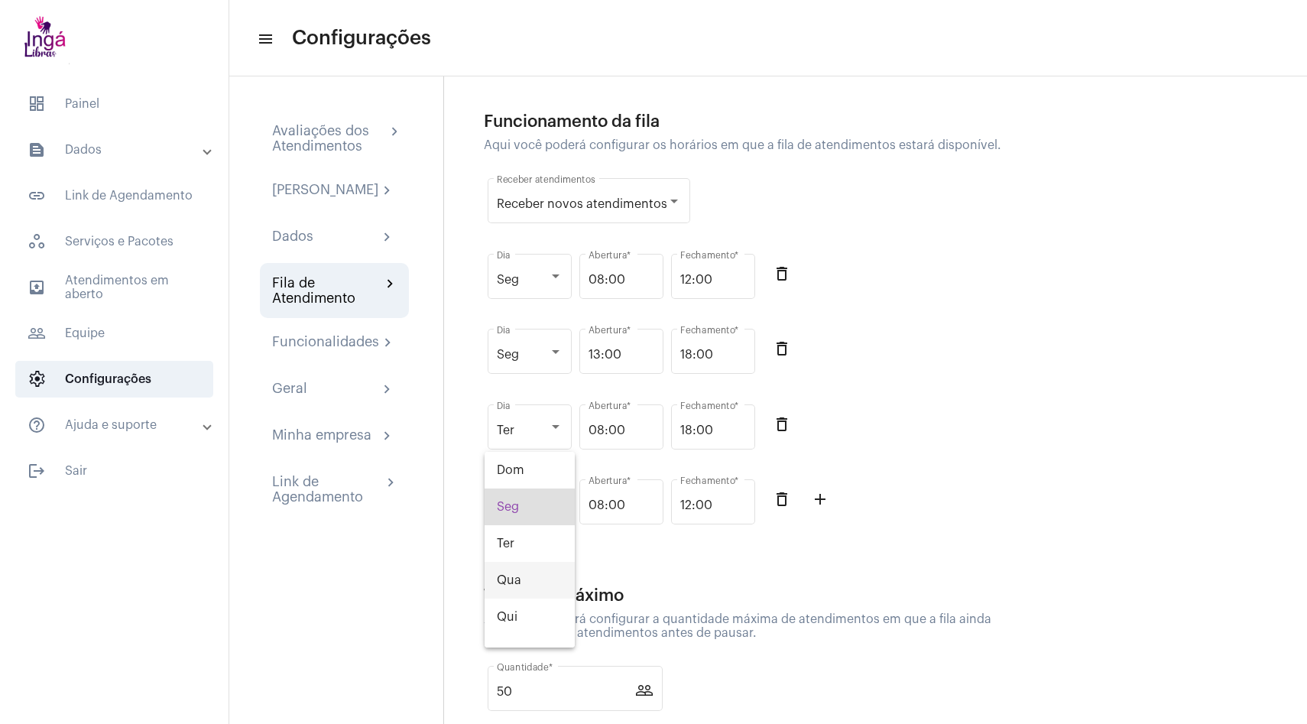
click at [515, 585] on span "Qua" at bounding box center [530, 580] width 66 height 37
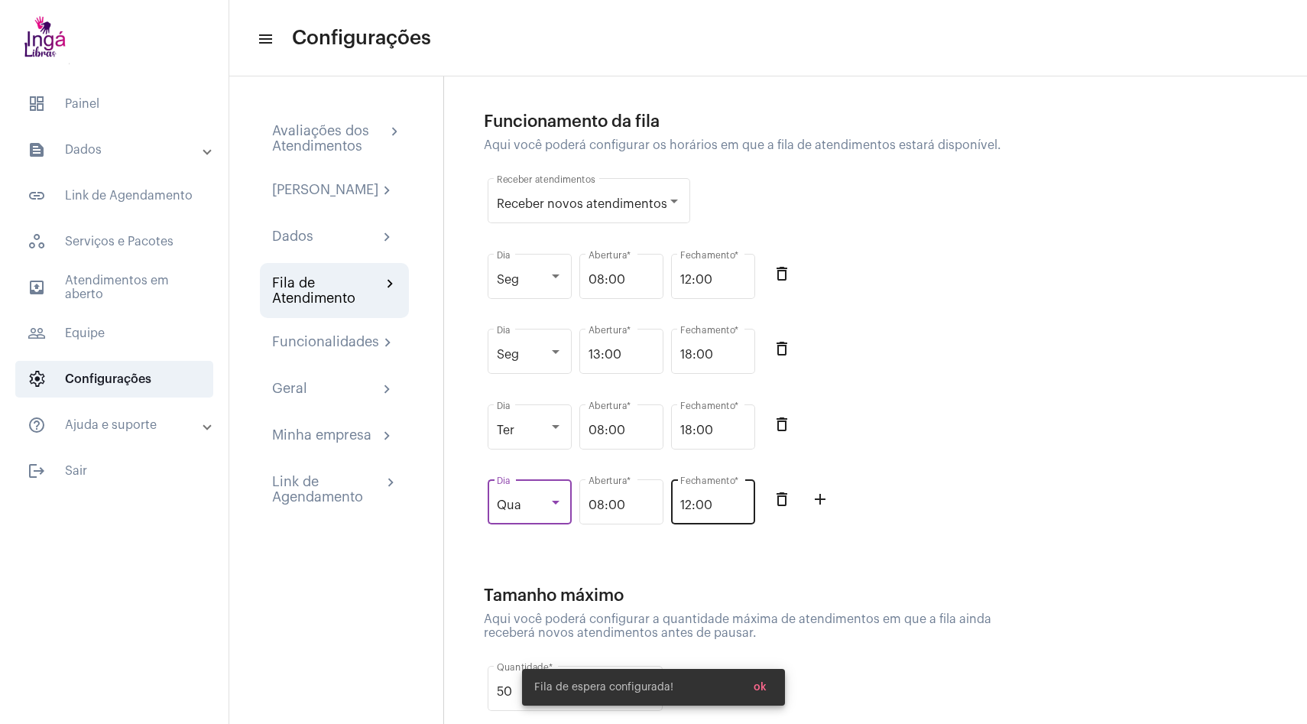
click at [704, 504] on input "12:00" at bounding box center [713, 505] width 66 height 14
click at [713, 506] on input "12:00" at bounding box center [713, 505] width 66 height 14
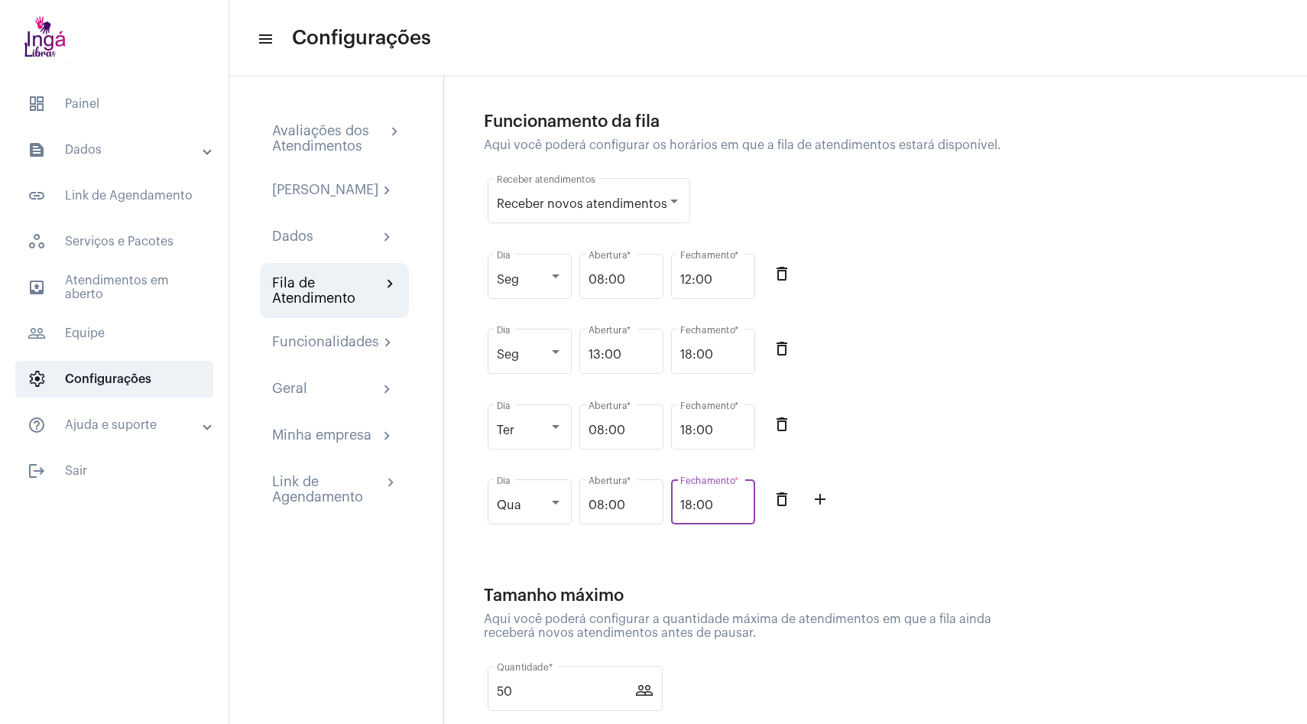
type input "18:00"
click at [938, 447] on div "Ter Dia 08:00 Abertura * 18:00 Fechamento * delete_outline" at bounding box center [751, 435] width 535 height 76
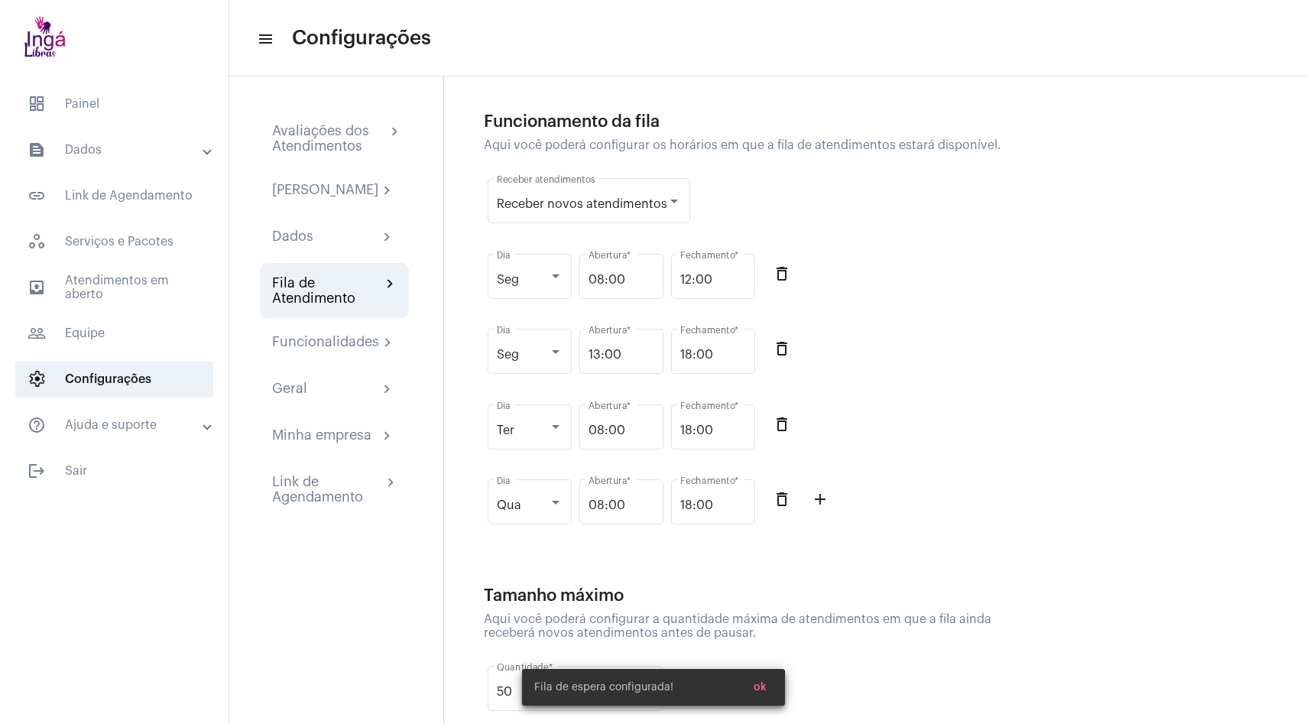
click at [816, 503] on mat-icon "add_outline" at bounding box center [820, 499] width 18 height 18
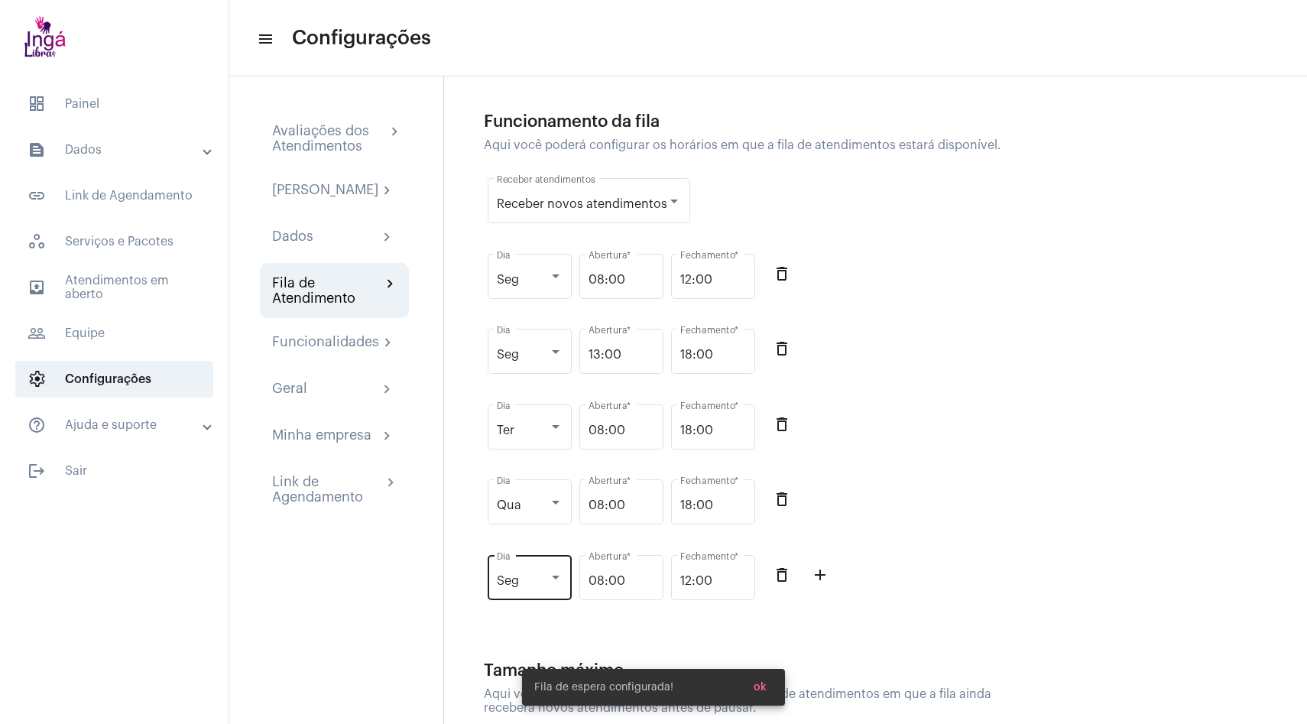
click at [510, 581] on span "Seg" at bounding box center [508, 581] width 22 height 12
click at [516, 567] on span "Qui" at bounding box center [530, 558] width 66 height 37
click at [689, 583] on input "12:00" at bounding box center [713, 581] width 66 height 14
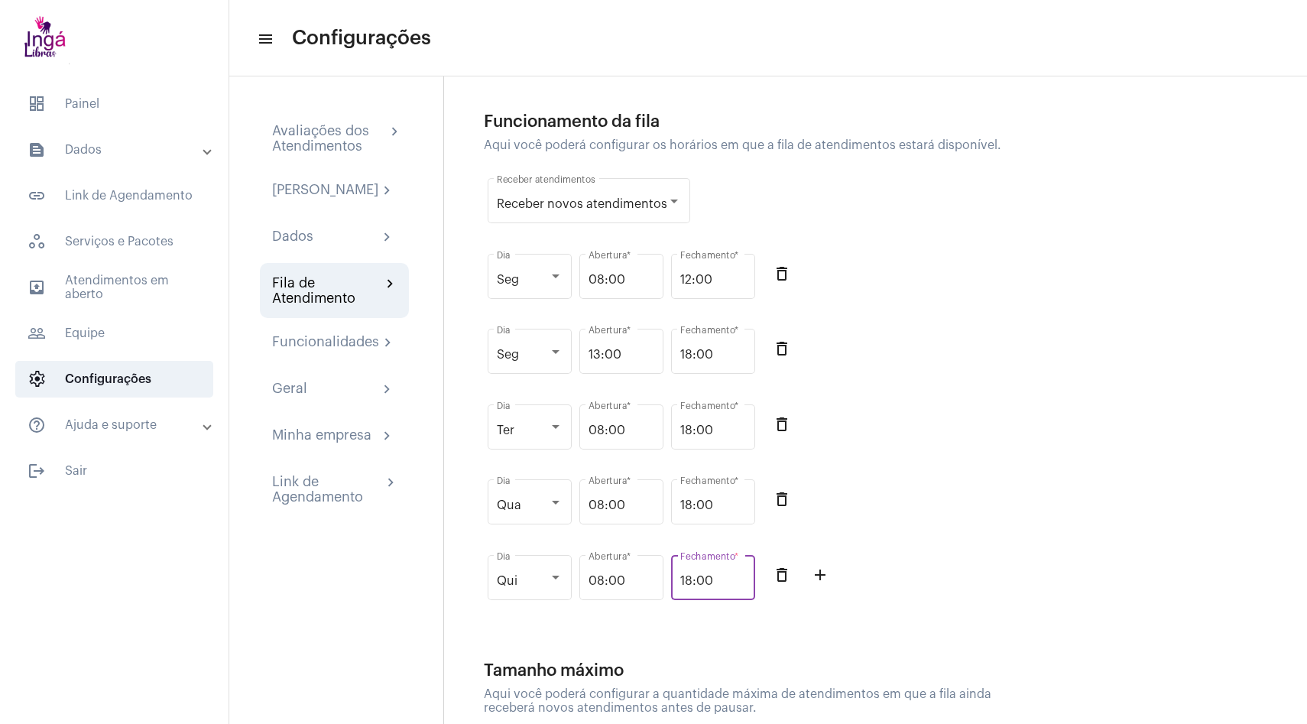
type input "18:00"
click at [888, 519] on div "Qua Dia 08:00 Abertura * 18:00 Fechamento * delete_outline" at bounding box center [751, 510] width 535 height 76
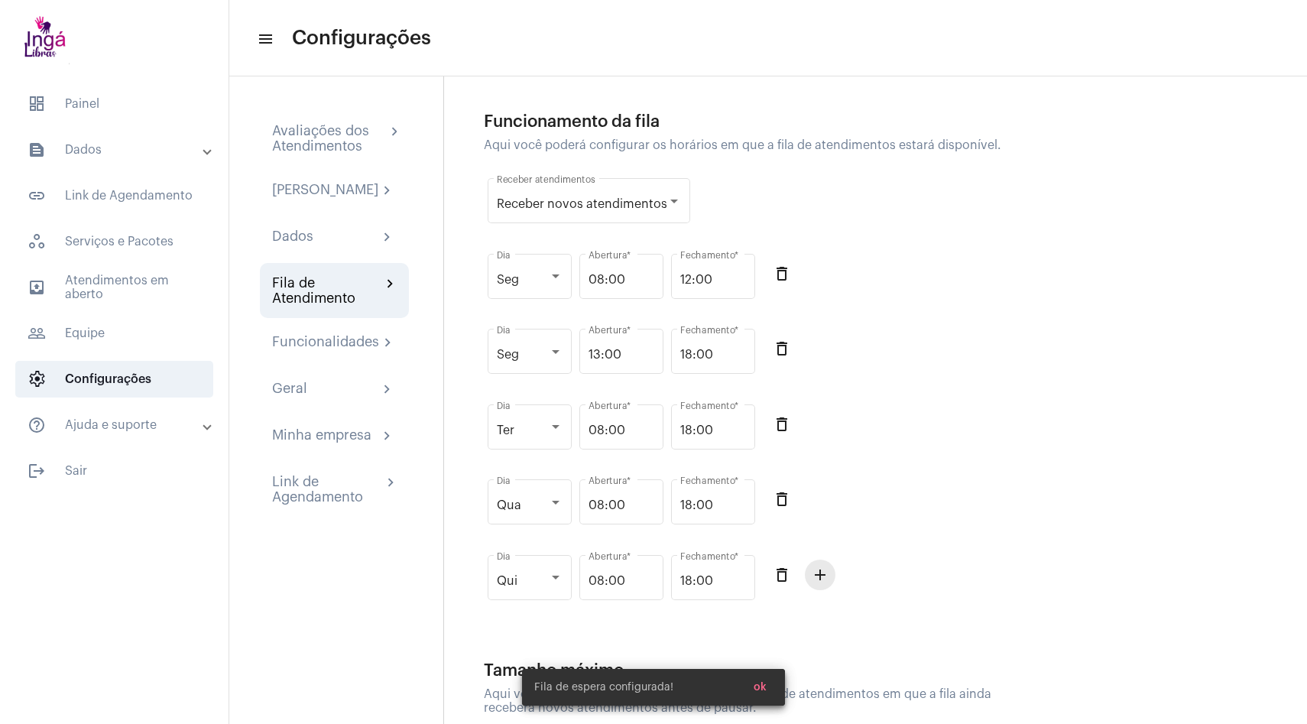
click at [819, 577] on mat-icon "add_outline" at bounding box center [820, 574] width 18 height 18
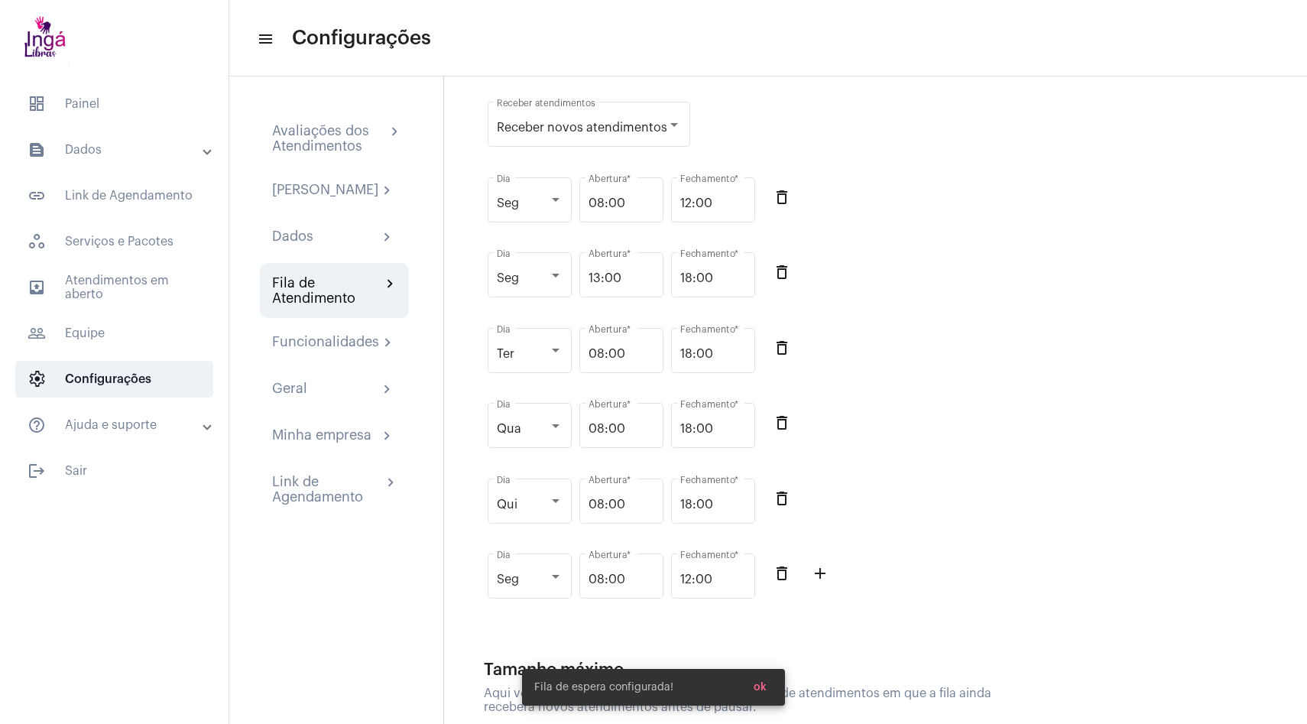
scroll to position [156, 0]
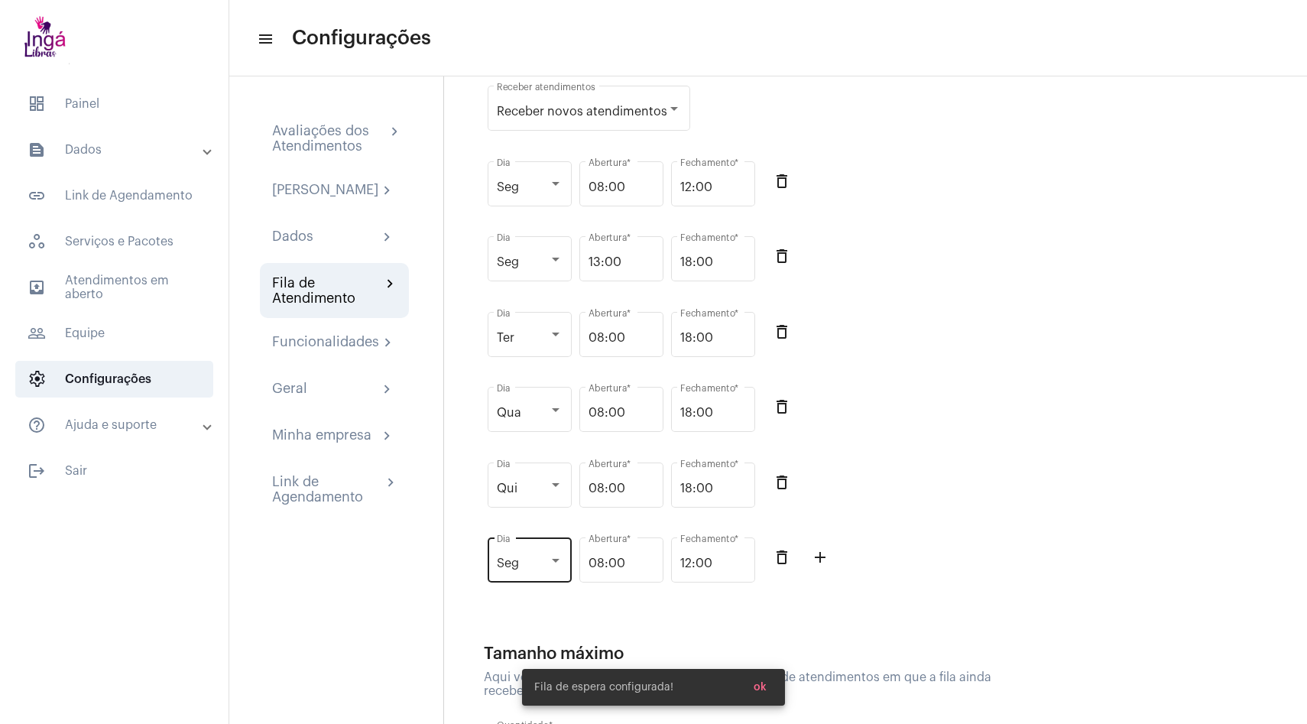
click at [517, 563] on span "Seg" at bounding box center [508, 563] width 22 height 12
click at [507, 644] on span "Sex" at bounding box center [530, 651] width 66 height 37
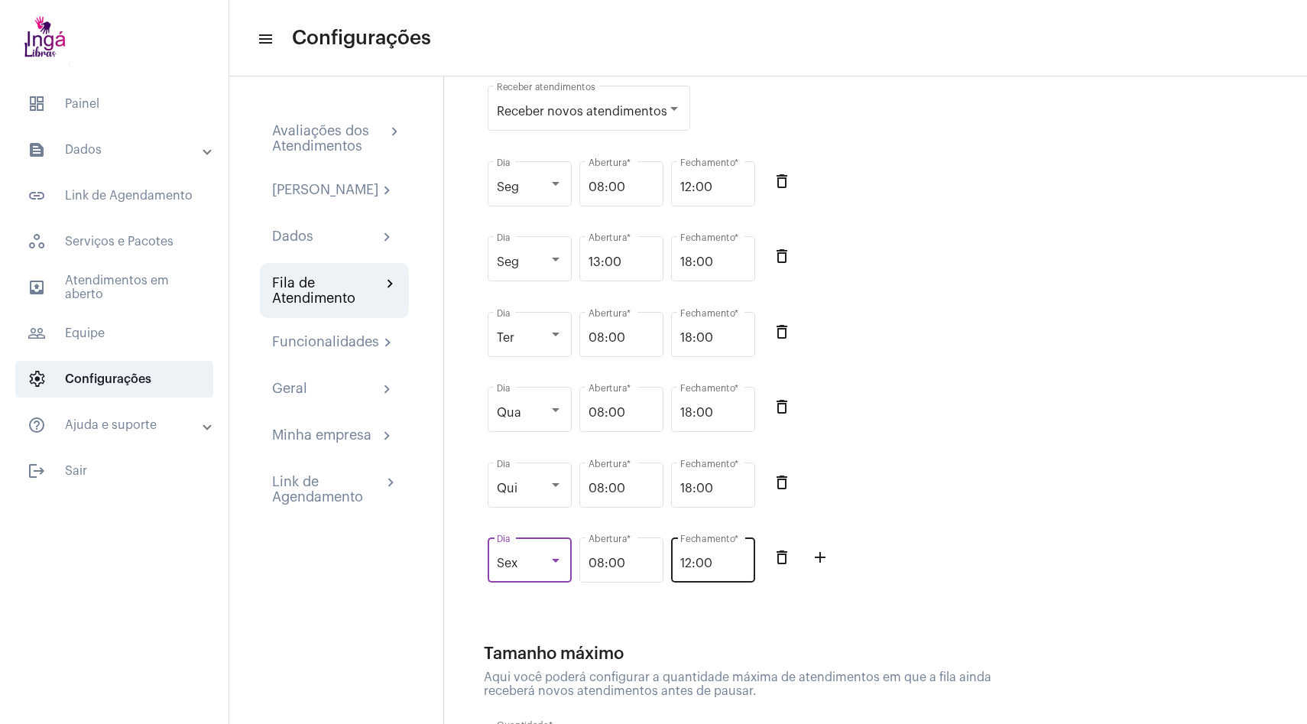
click at [692, 567] on input "12:00" at bounding box center [713, 563] width 66 height 14
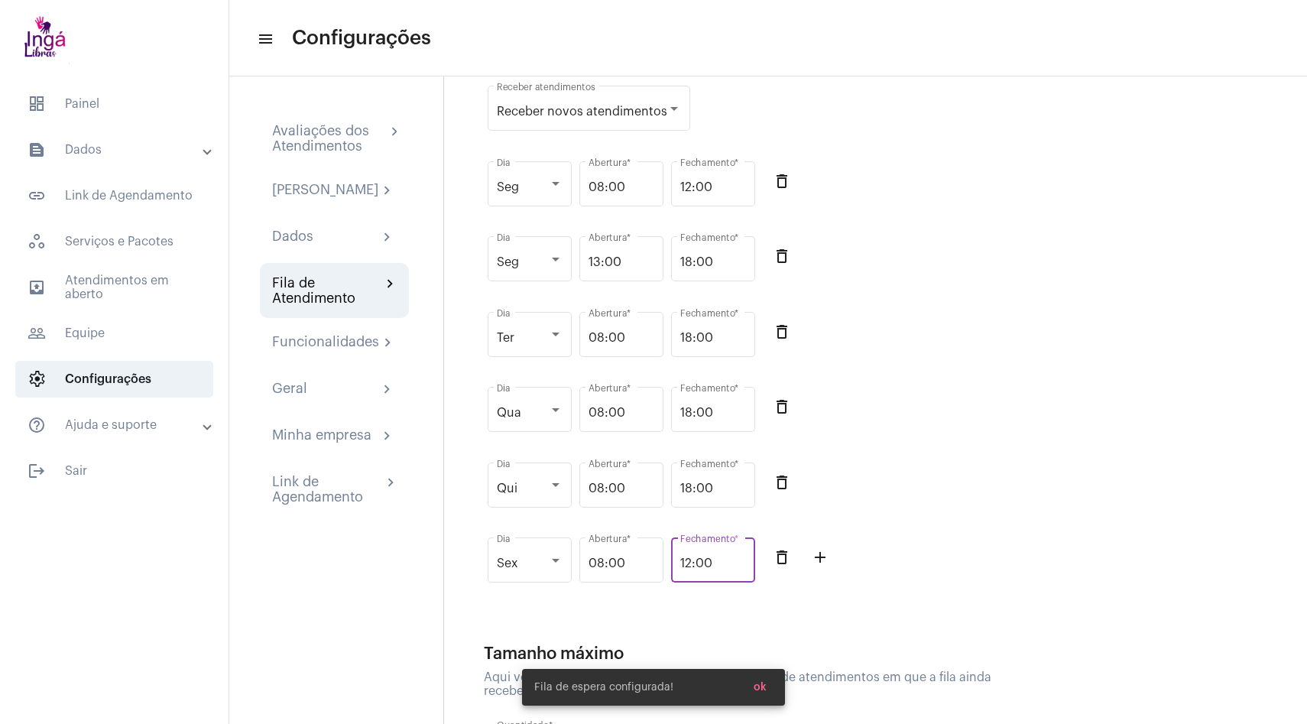
click at [692, 567] on input "12:00" at bounding box center [713, 563] width 66 height 14
type input "18:00"
click at [895, 480] on div "Qui Dia 08:00 Abertura * 18:00 Fechamento * delete_outline" at bounding box center [751, 493] width 535 height 76
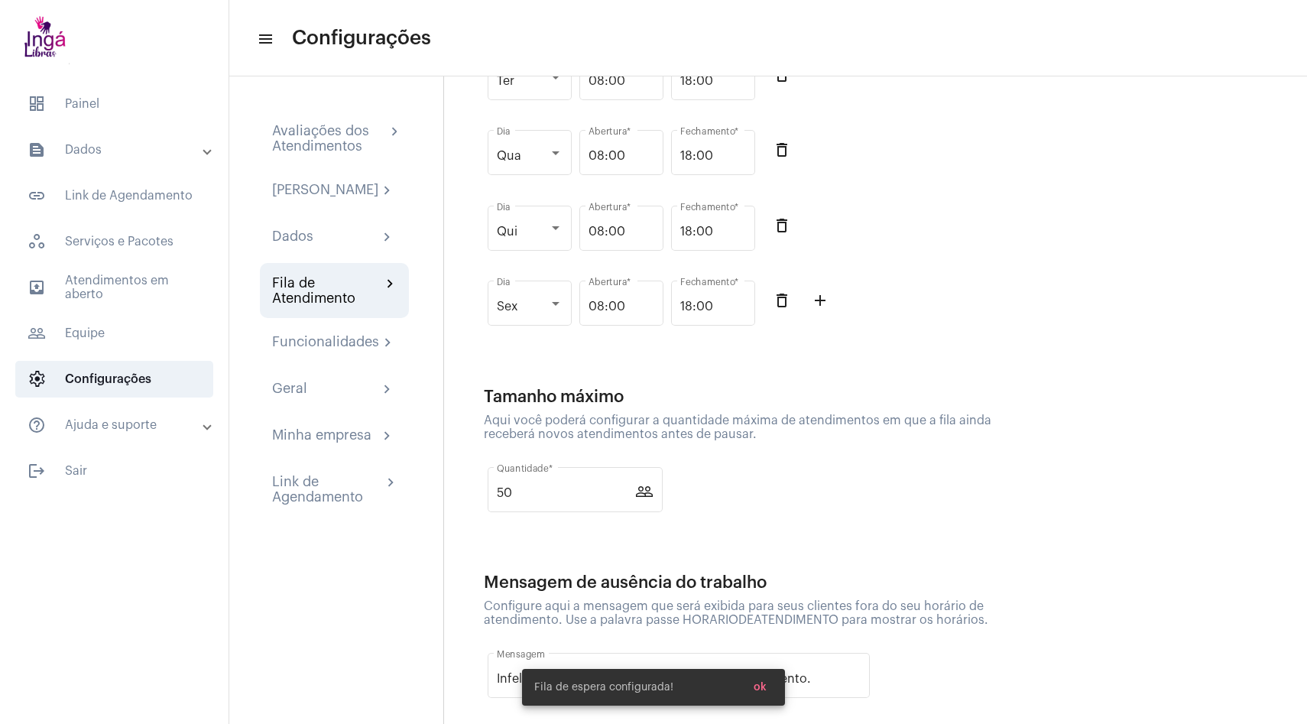
scroll to position [442, 0]
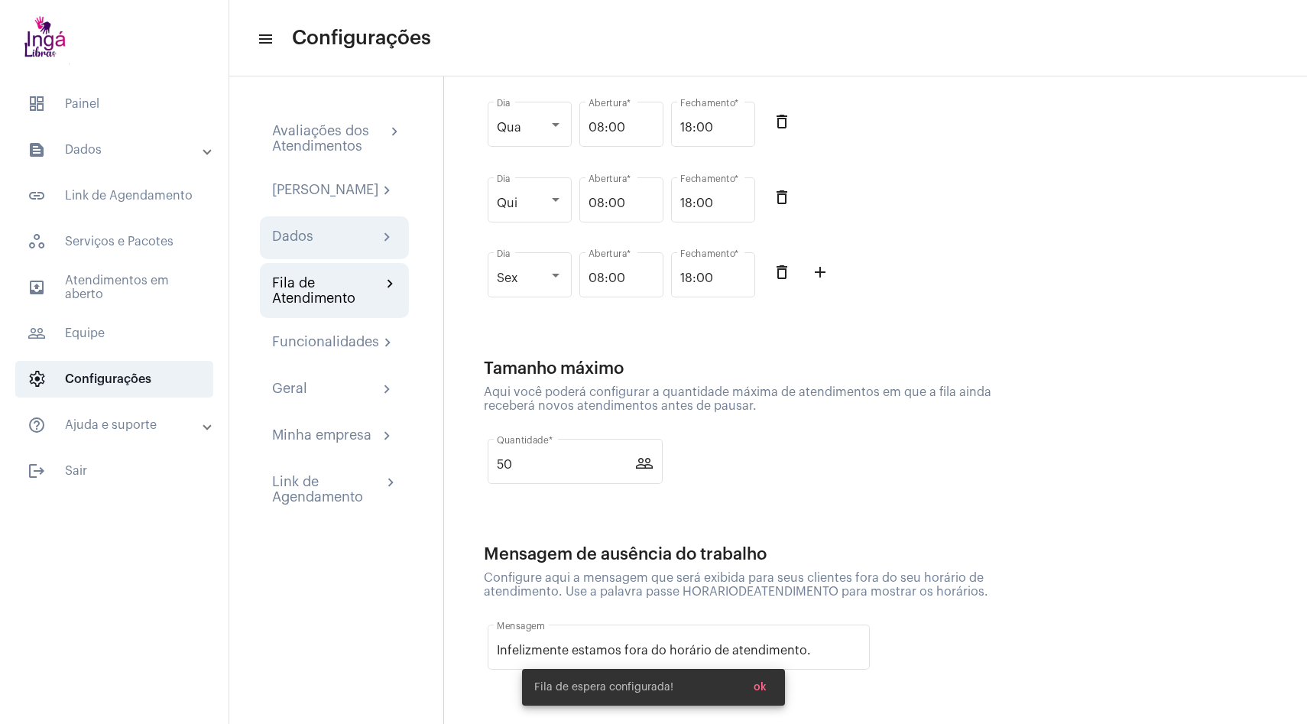
click at [329, 241] on div "Dados chevron_right" at bounding box center [334, 237] width 125 height 18
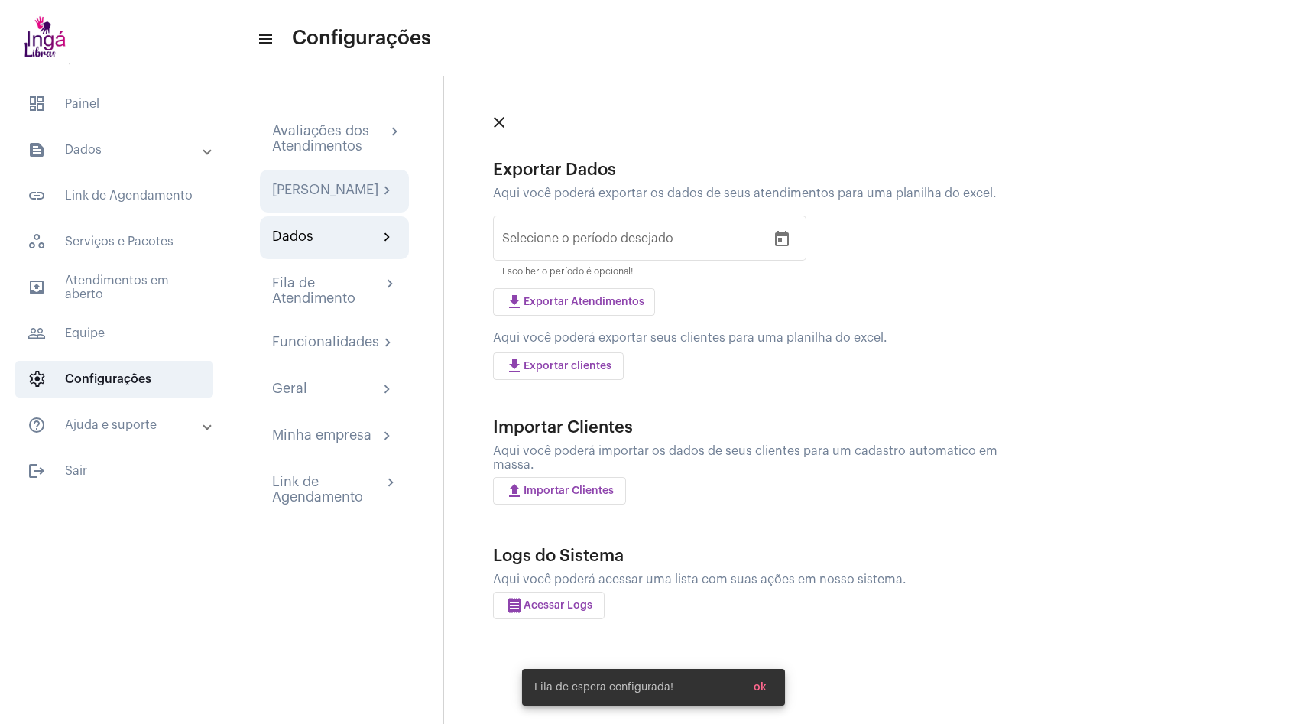
click at [325, 190] on div "Minha Assinatura" at bounding box center [325, 191] width 106 height 18
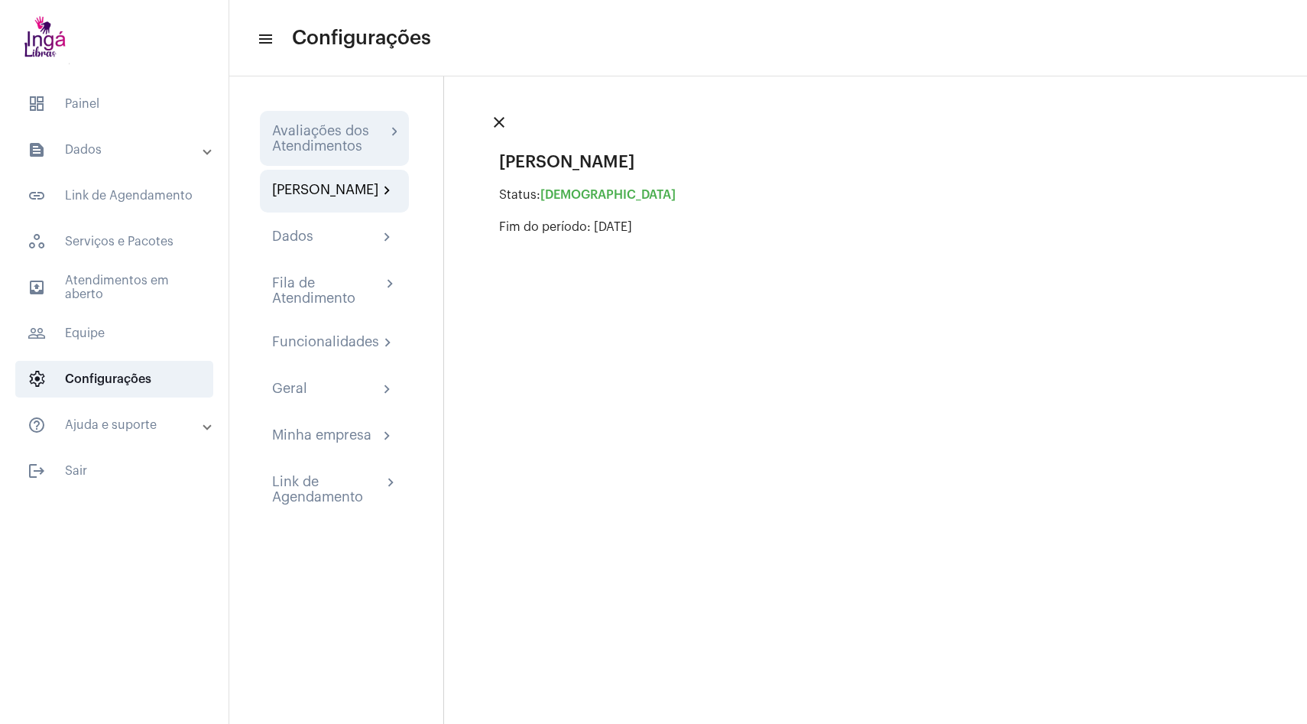
click at [328, 138] on div "Avaliações dos Atendimentos" at bounding box center [329, 138] width 114 height 31
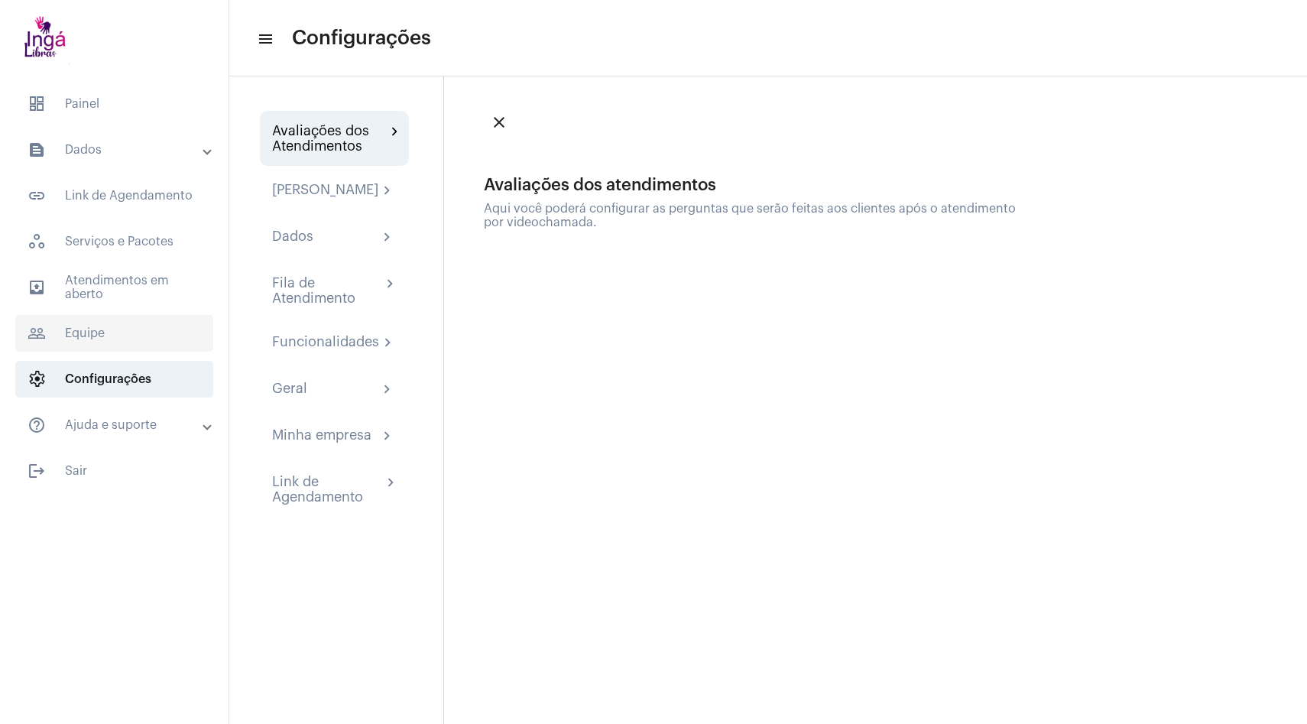
click at [128, 329] on span "people_outline Equipe" at bounding box center [114, 333] width 198 height 37
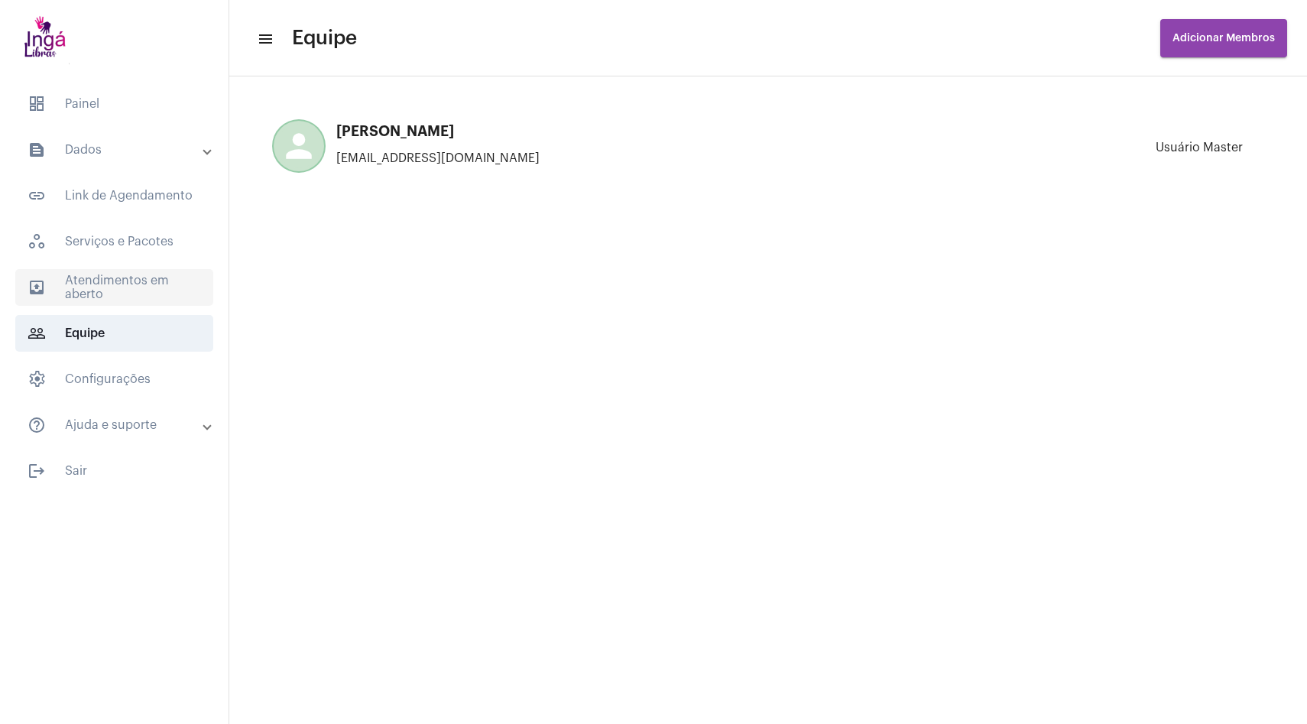
click at [128, 297] on span "outbox_outline Atendimentos em aberto" at bounding box center [114, 287] width 198 height 37
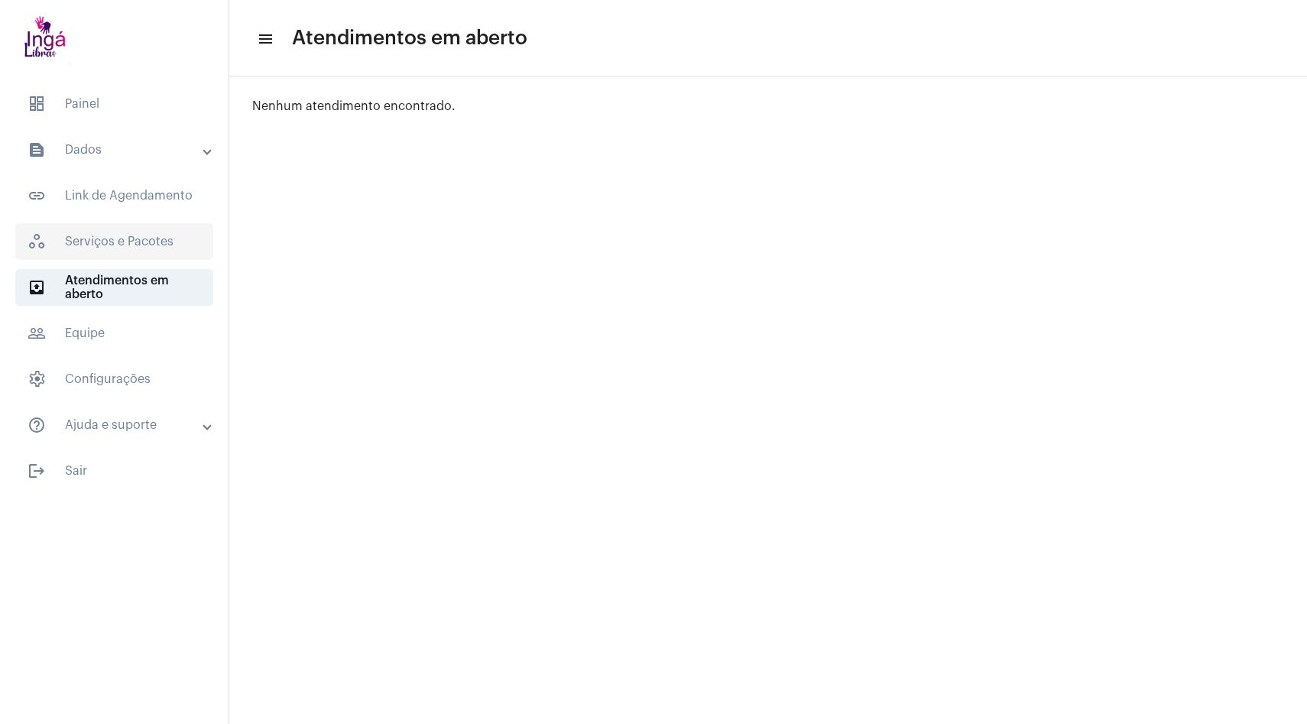
click at [128, 239] on span "workspaces_outlined Serviços e Pacotes" at bounding box center [114, 241] width 198 height 37
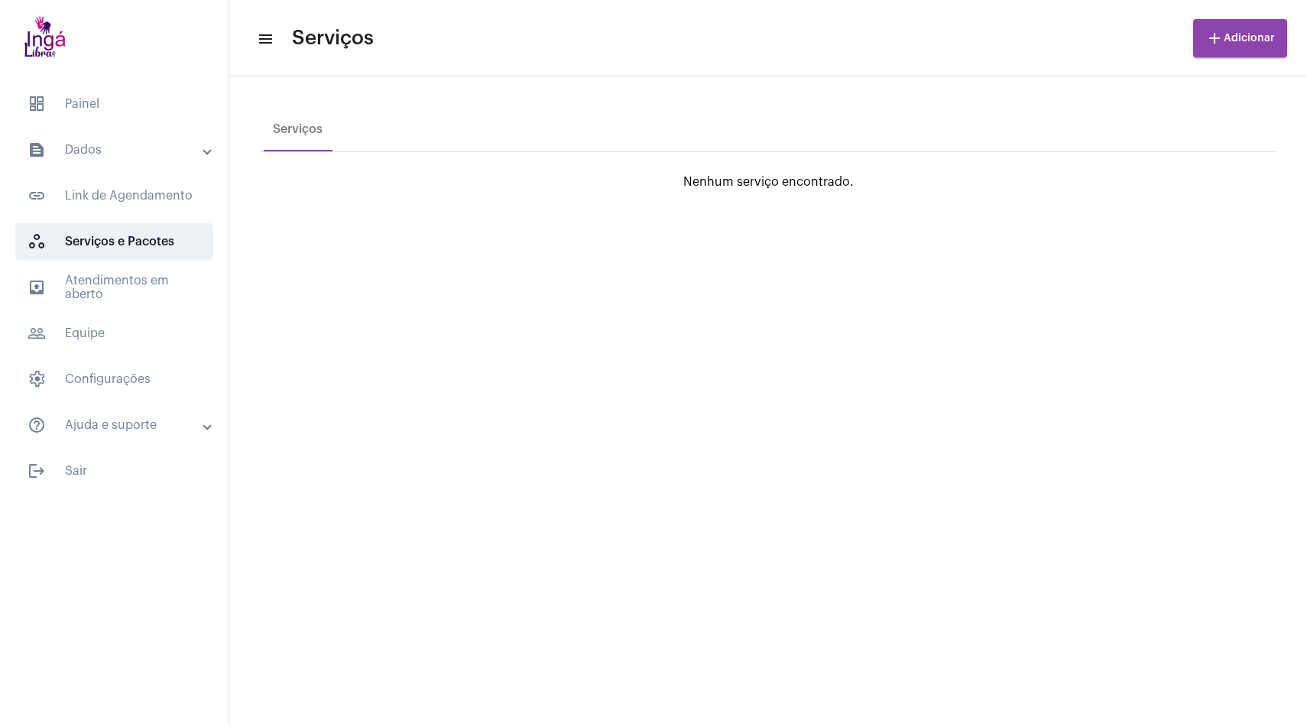
click at [1233, 39] on span "add Adicionar" at bounding box center [1240, 38] width 70 height 11
click at [1242, 79] on span "work_outlined Serviço" at bounding box center [1238, 80] width 62 height 28
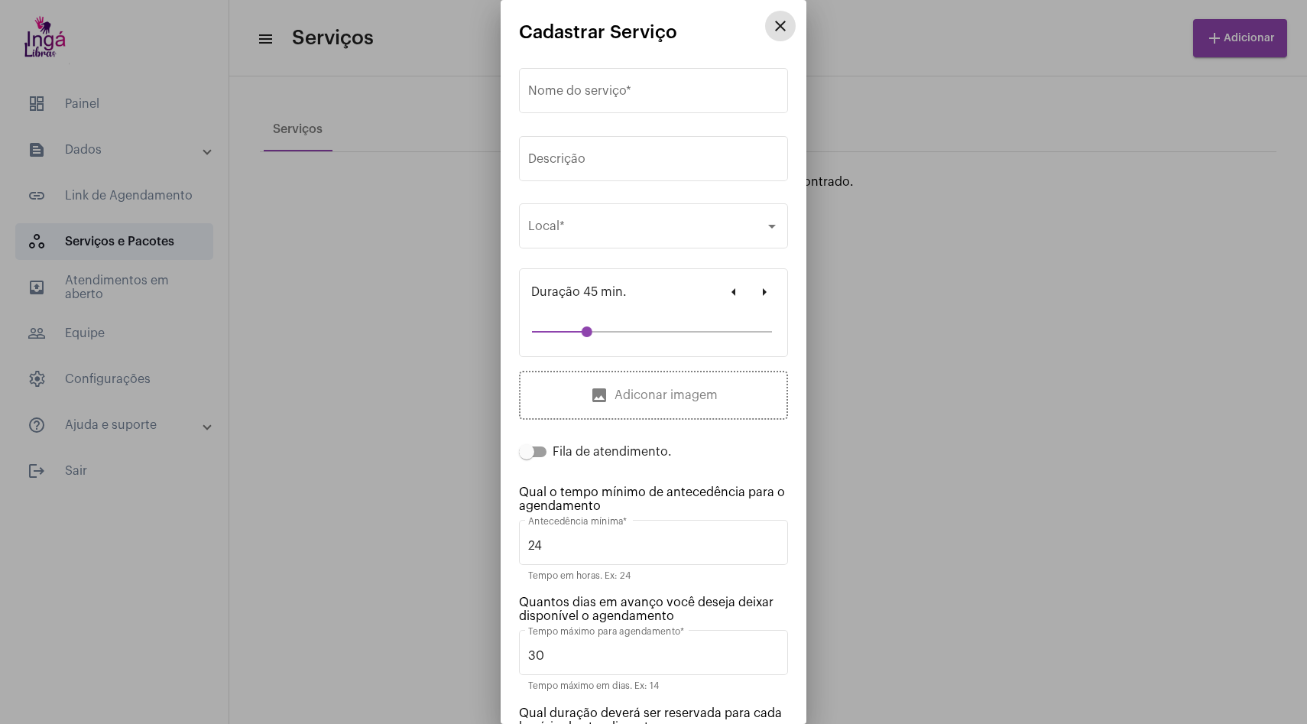
click at [525, 459] on span at bounding box center [526, 451] width 15 height 15
click at [526, 458] on input "Fila de atendimento." at bounding box center [526, 457] width 1 height 1
checkbox input "true"
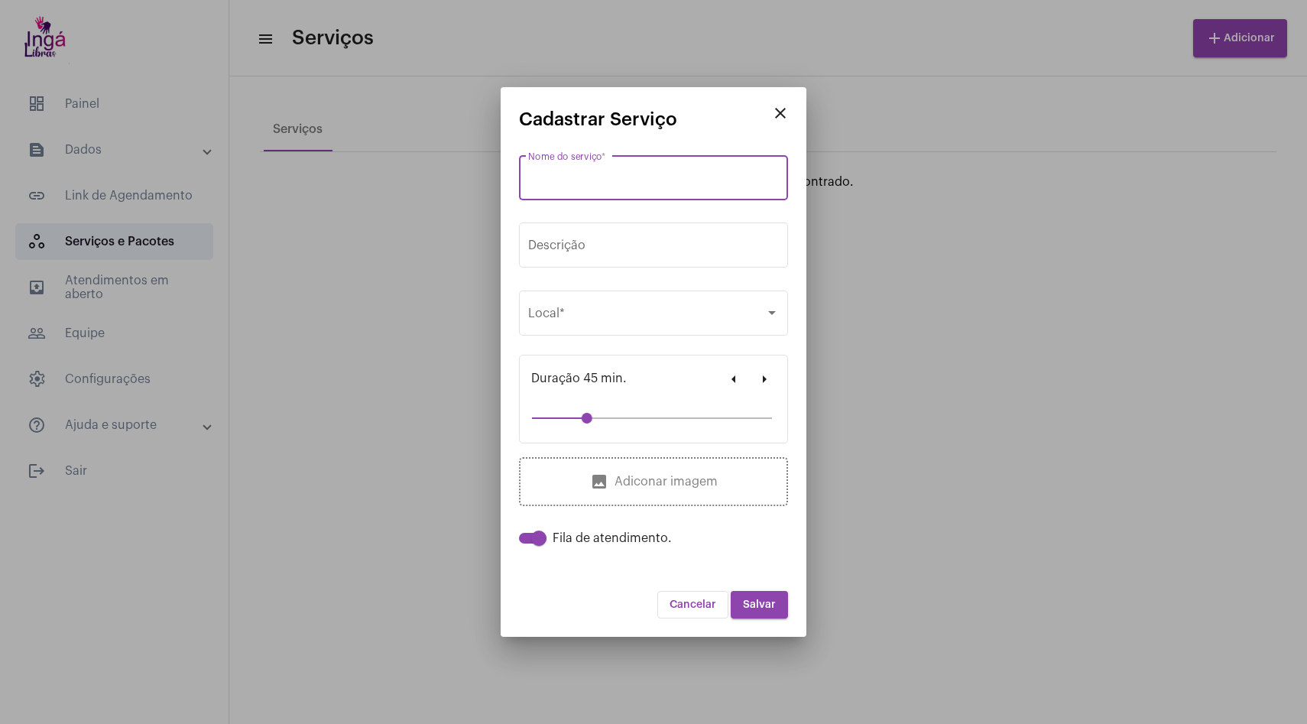
click at [639, 186] on input "Nome do serviço *" at bounding box center [653, 181] width 251 height 14
type input "Atendimento por libras"
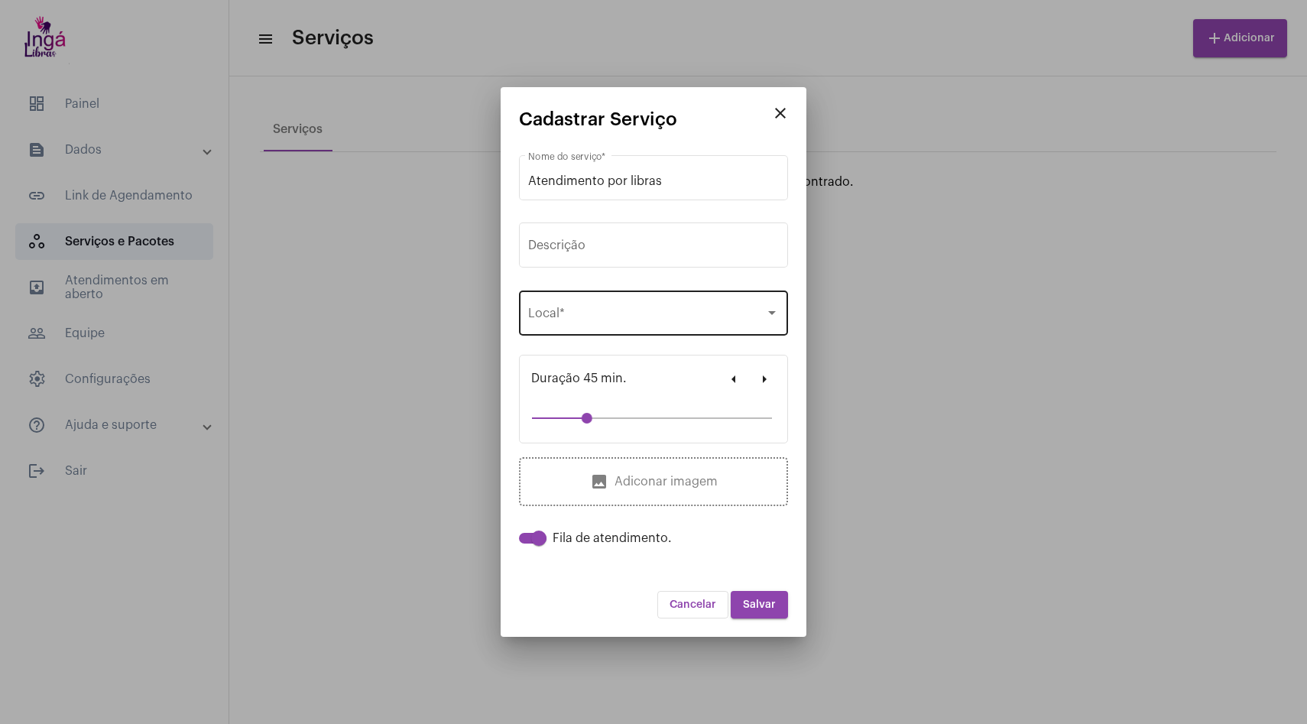
click at [602, 335] on div "Selecione o local Local *" at bounding box center [653, 311] width 251 height 48
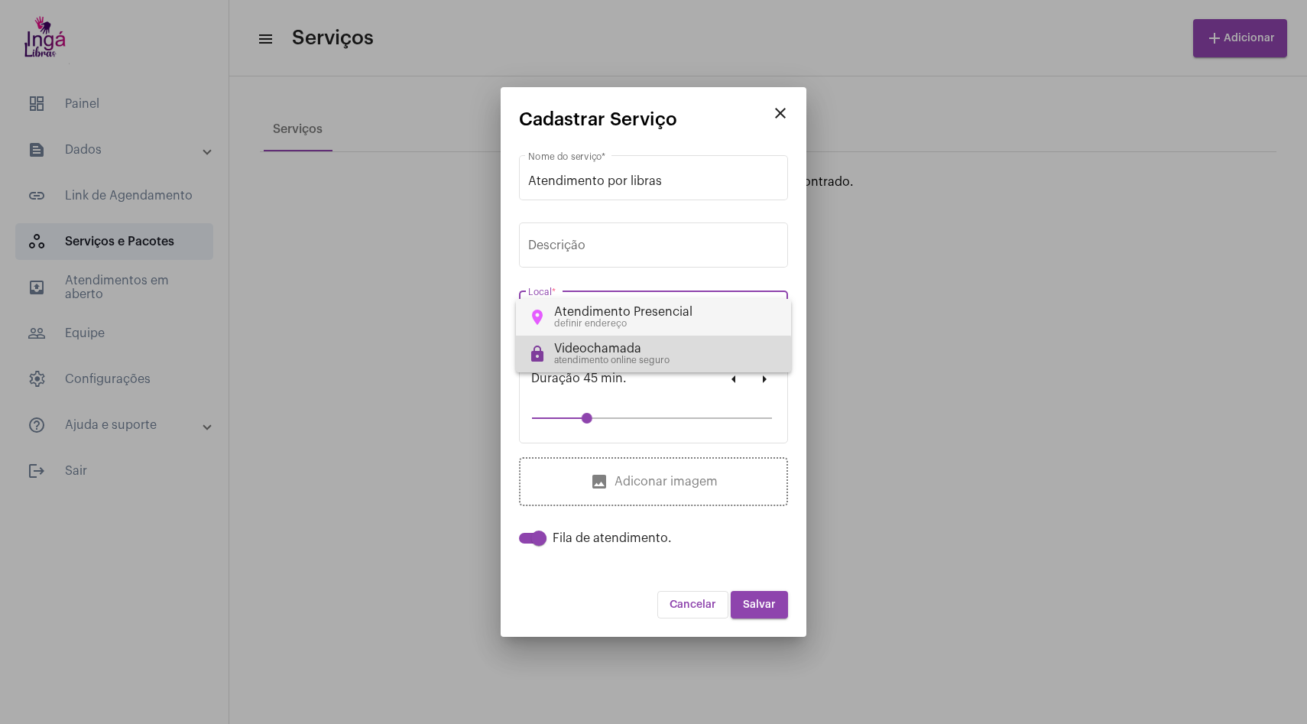
click at [591, 362] on div "atendimento online seguro" at bounding box center [611, 360] width 115 height 10
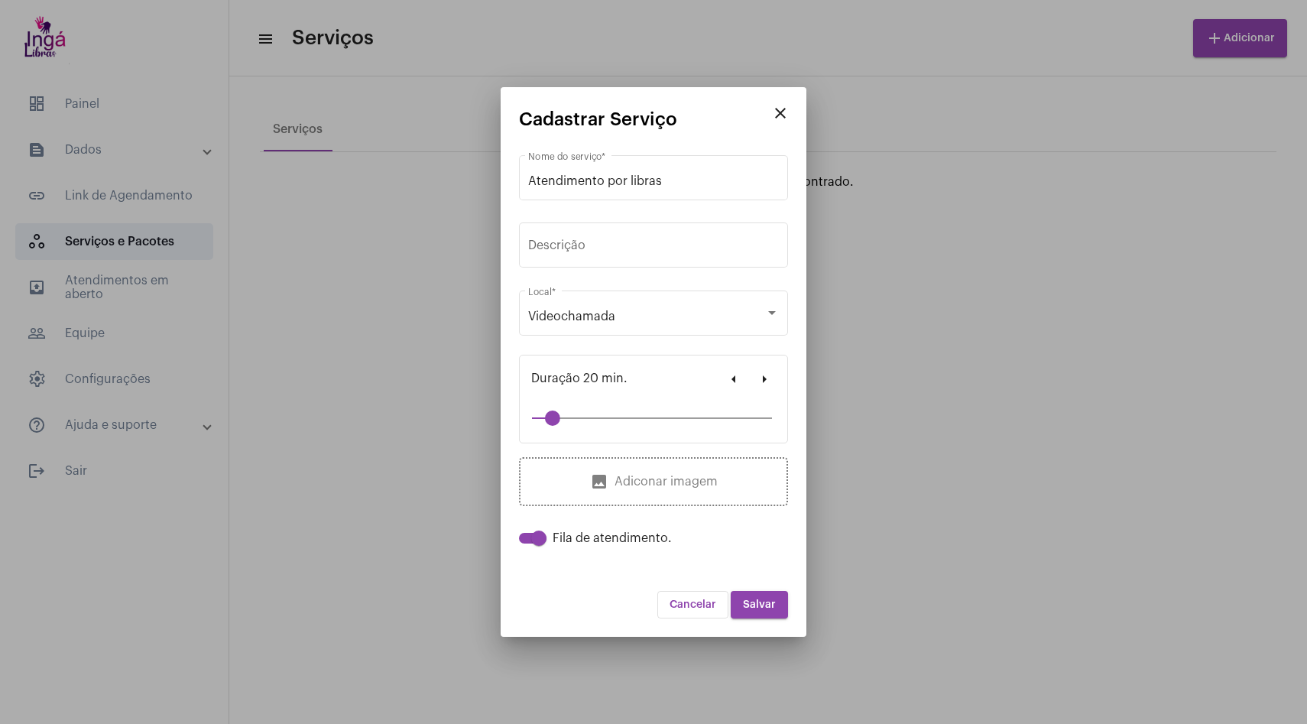
drag, startPoint x: 584, startPoint y: 421, endPoint x: 553, endPoint y: 414, distance: 32.1
click at [553, 414] on div at bounding box center [552, 417] width 15 height 15
click at [772, 603] on span "Salvar" at bounding box center [759, 604] width 33 height 11
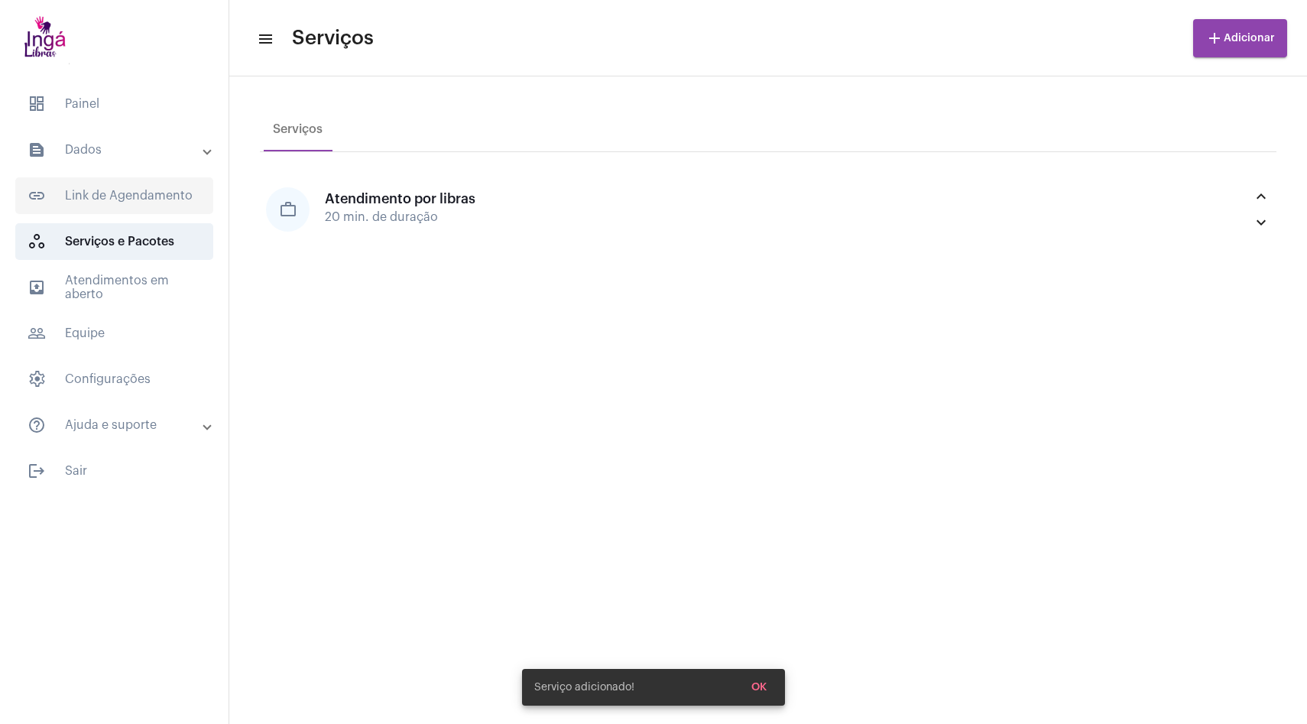
click at [103, 183] on span "link_outlined Link de Agendamento" at bounding box center [114, 195] width 198 height 37
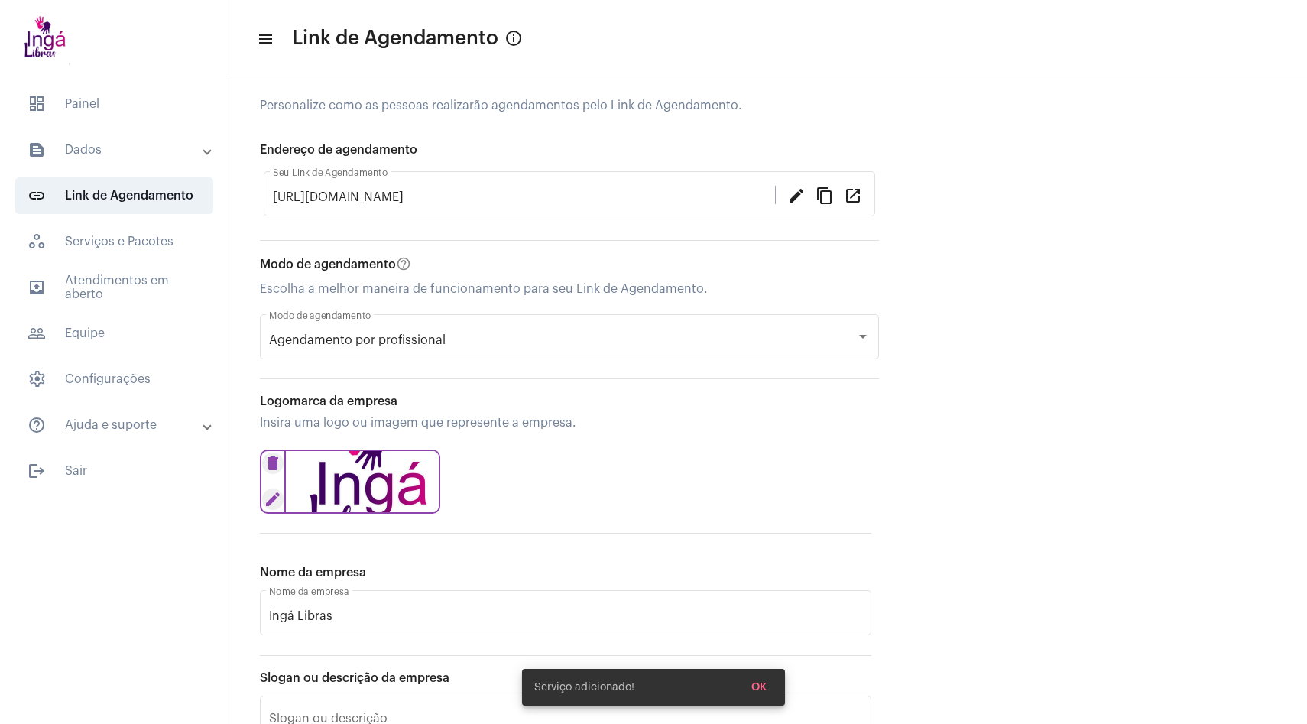
scroll to position [57, 0]
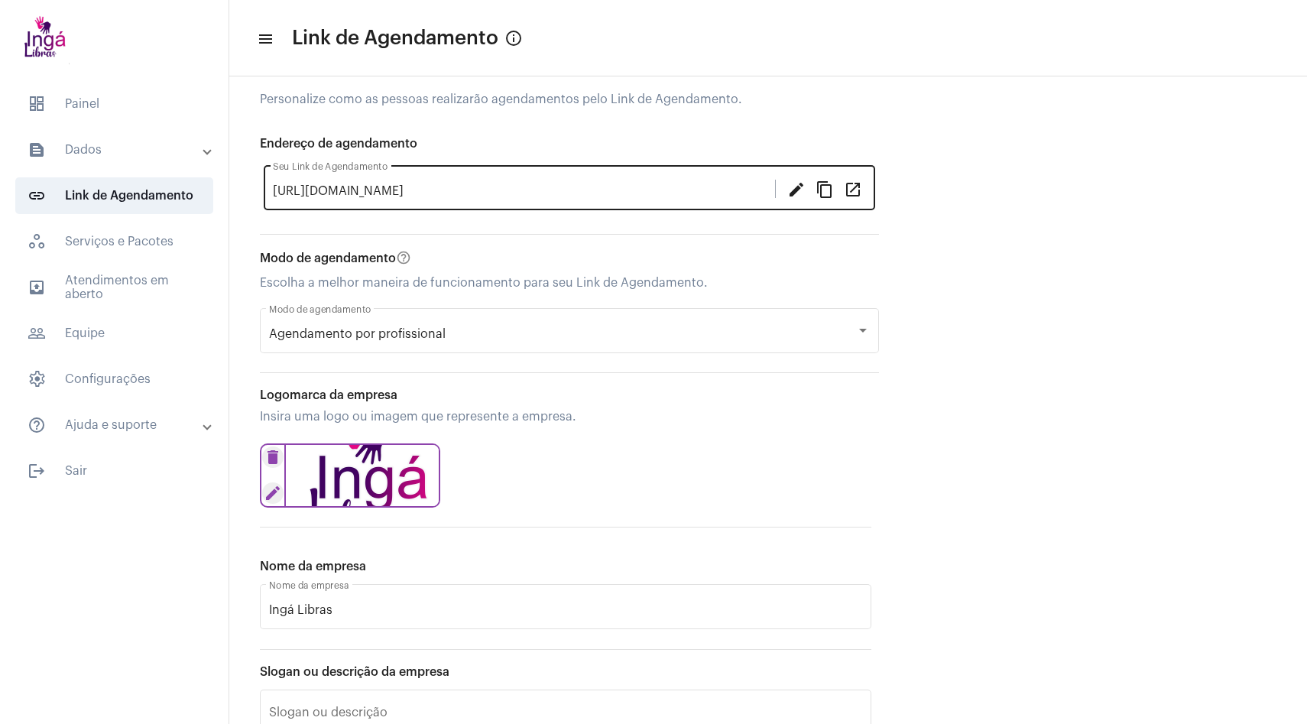
click at [854, 186] on mat-icon "open_in_new" at bounding box center [853, 189] width 18 height 18
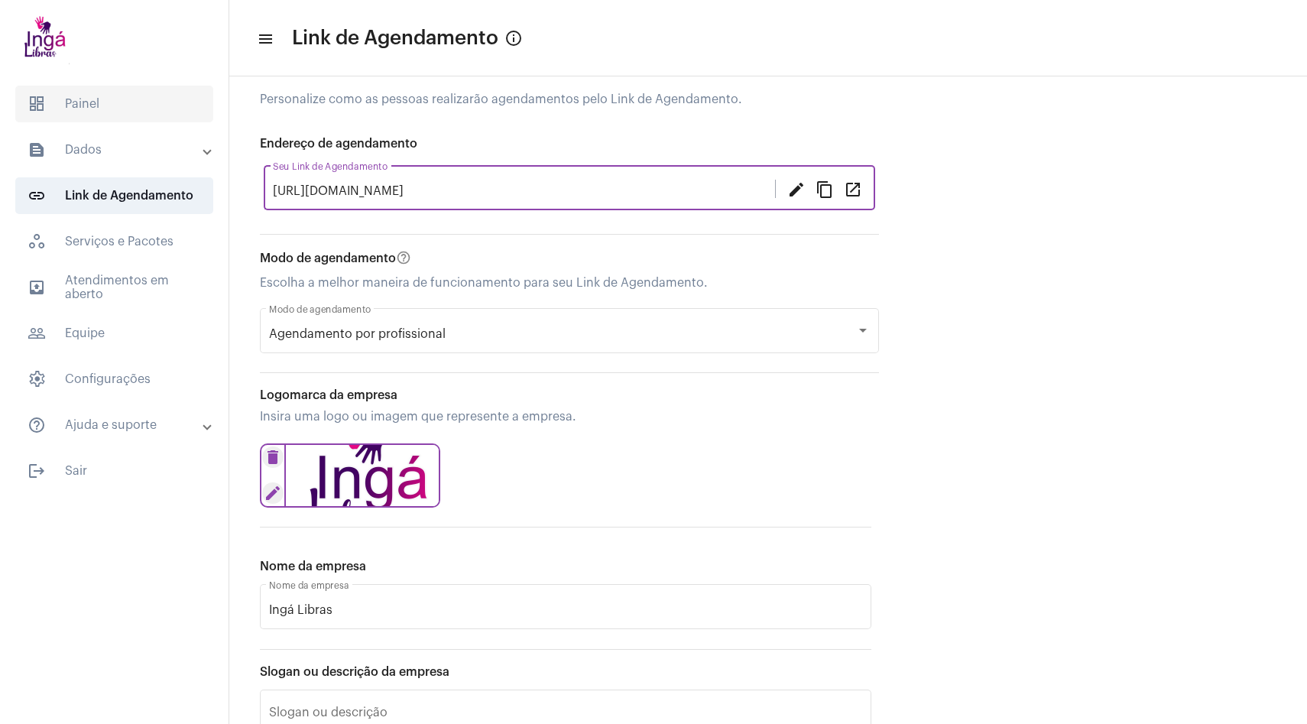
click at [120, 105] on span "dashboard Painel" at bounding box center [114, 104] width 198 height 37
